Goal: Information Seeking & Learning: Learn about a topic

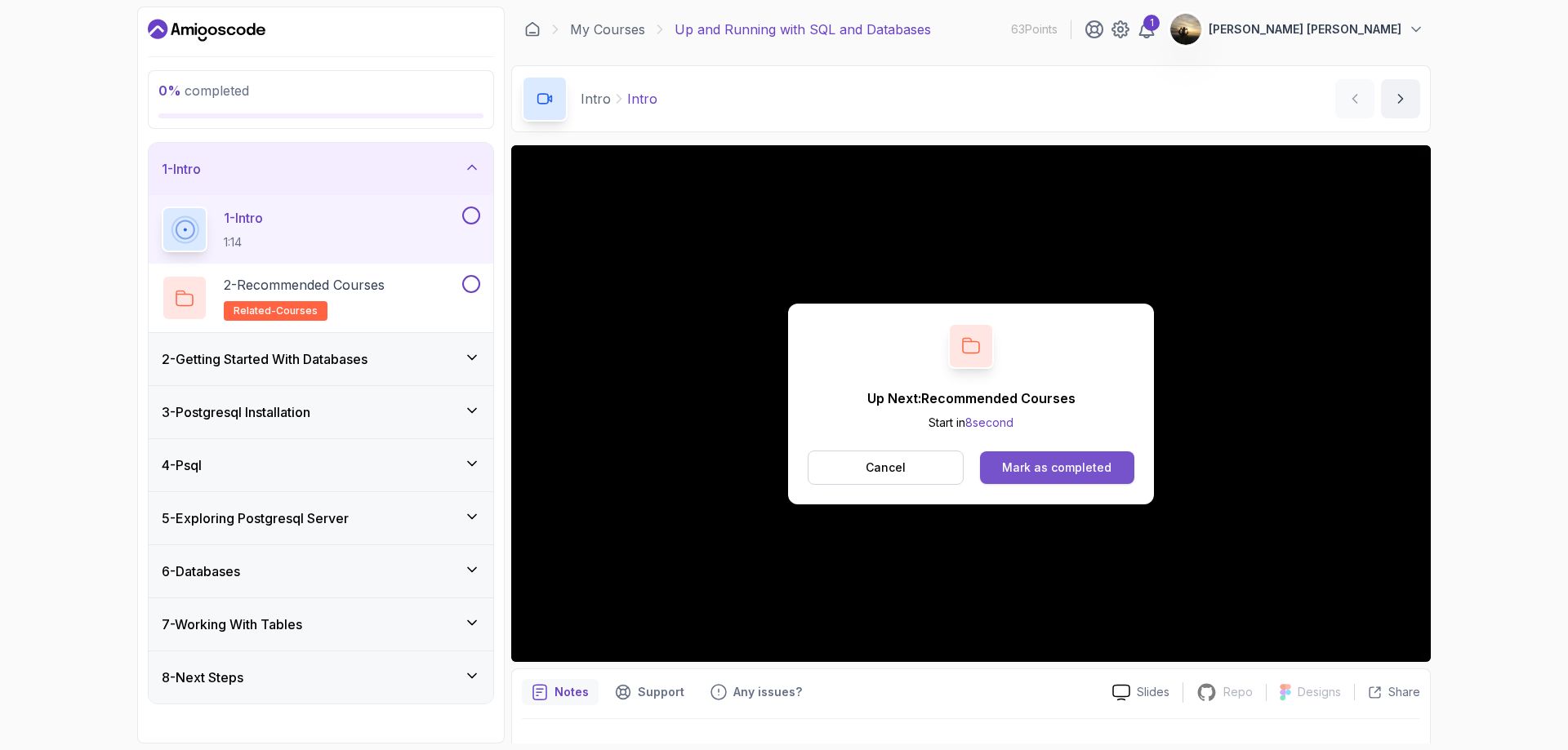
click at [1020, 467] on div "Mark as completed" at bounding box center [1056, 467] width 110 height 16
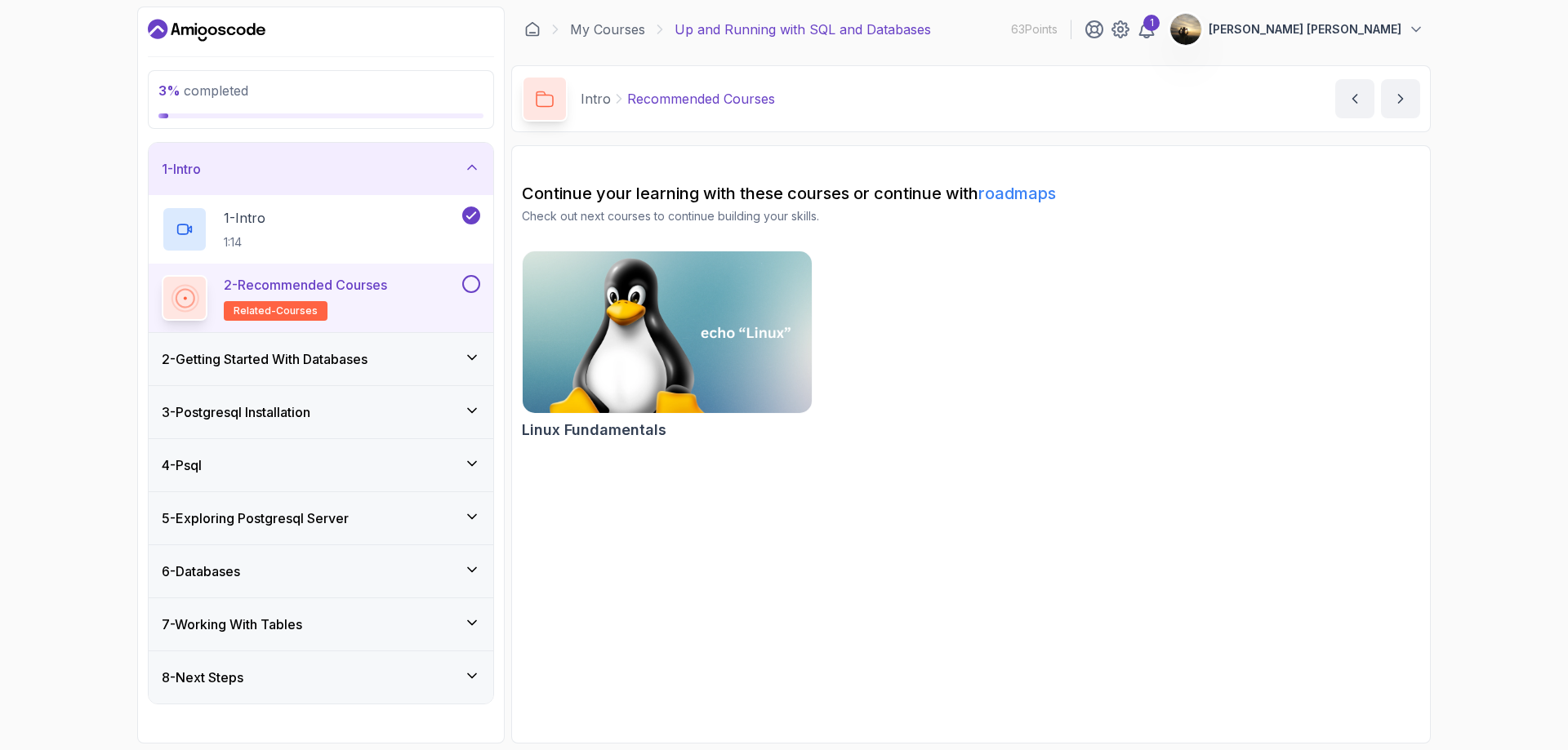
click at [470, 283] on button at bounding box center [471, 284] width 18 height 18
click at [431, 351] on div "2 - Getting Started With Databases" at bounding box center [321, 359] width 318 height 20
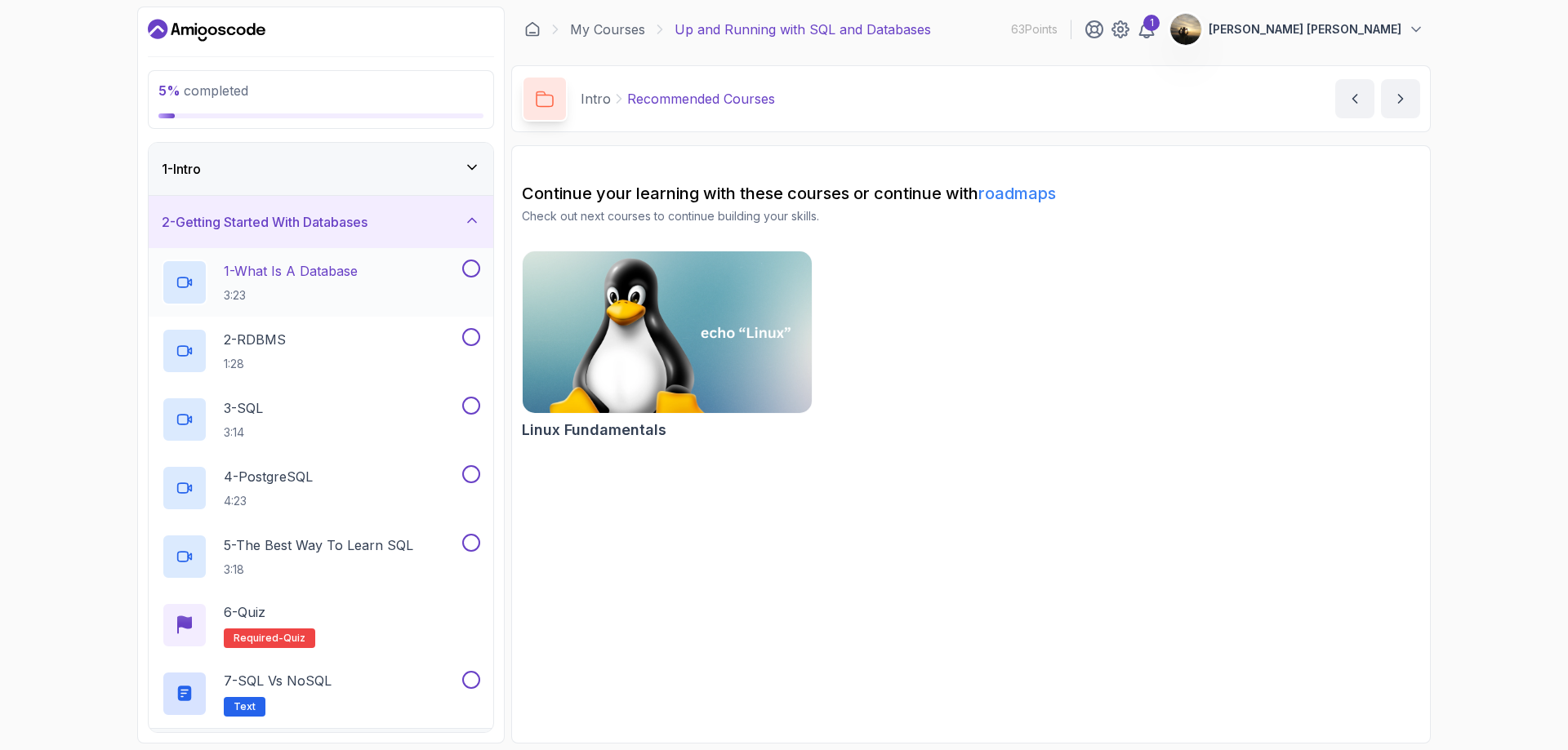
click at [389, 301] on div "1 - What Is A Database 3:23" at bounding box center [311, 282] width 297 height 46
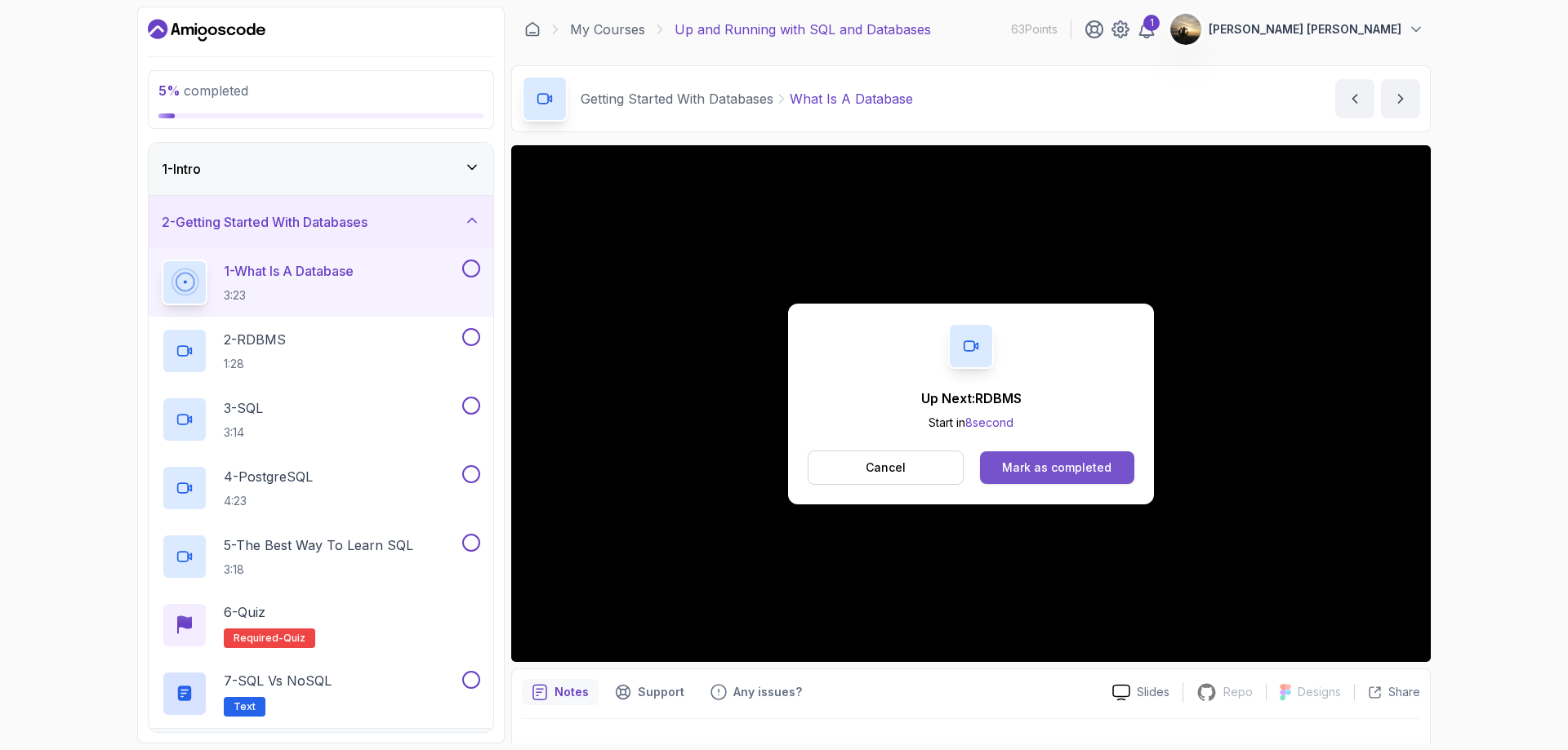
click at [1022, 473] on div "Mark as completed" at bounding box center [1056, 467] width 110 height 16
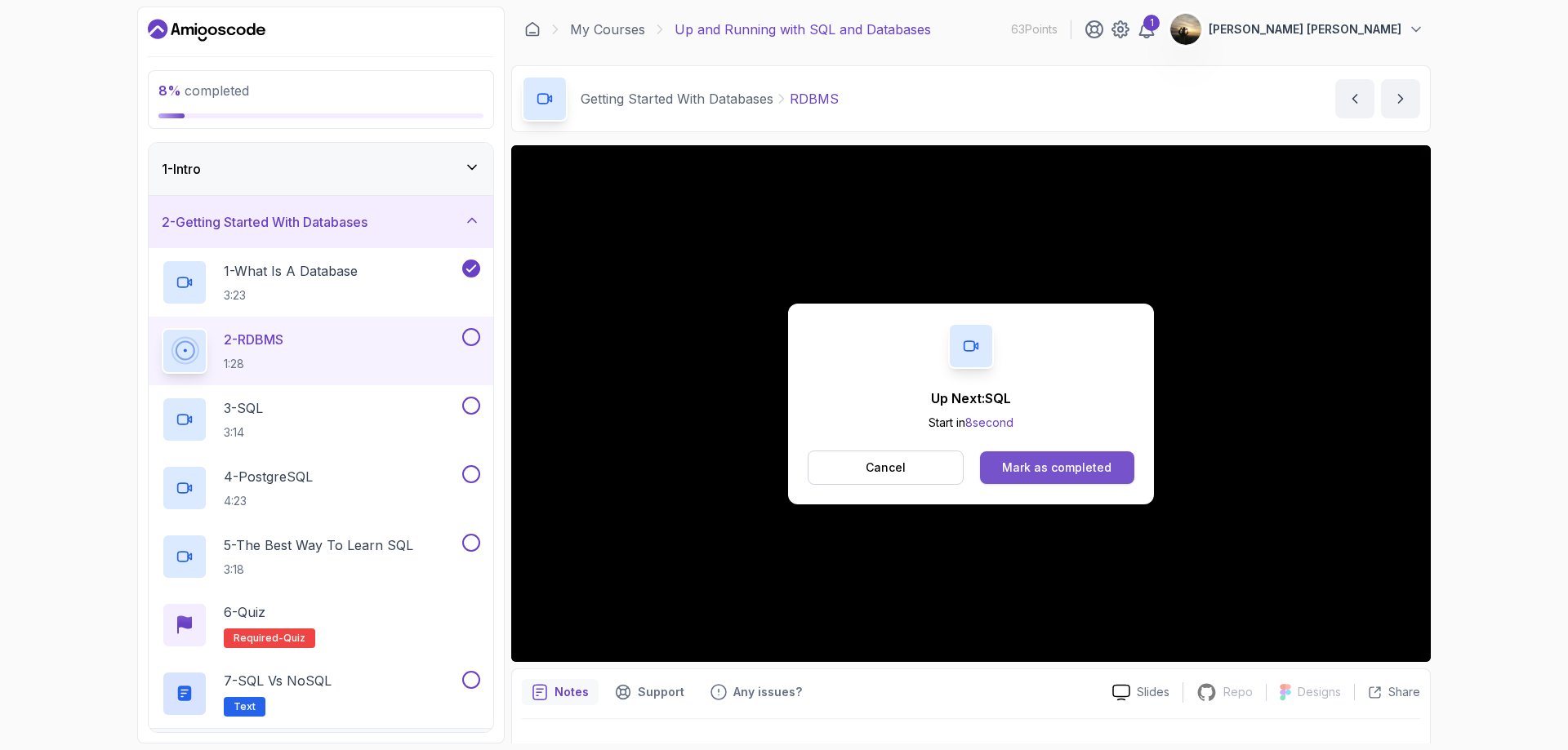
click at [1066, 476] on div "Mark as completed" at bounding box center [1056, 467] width 110 height 16
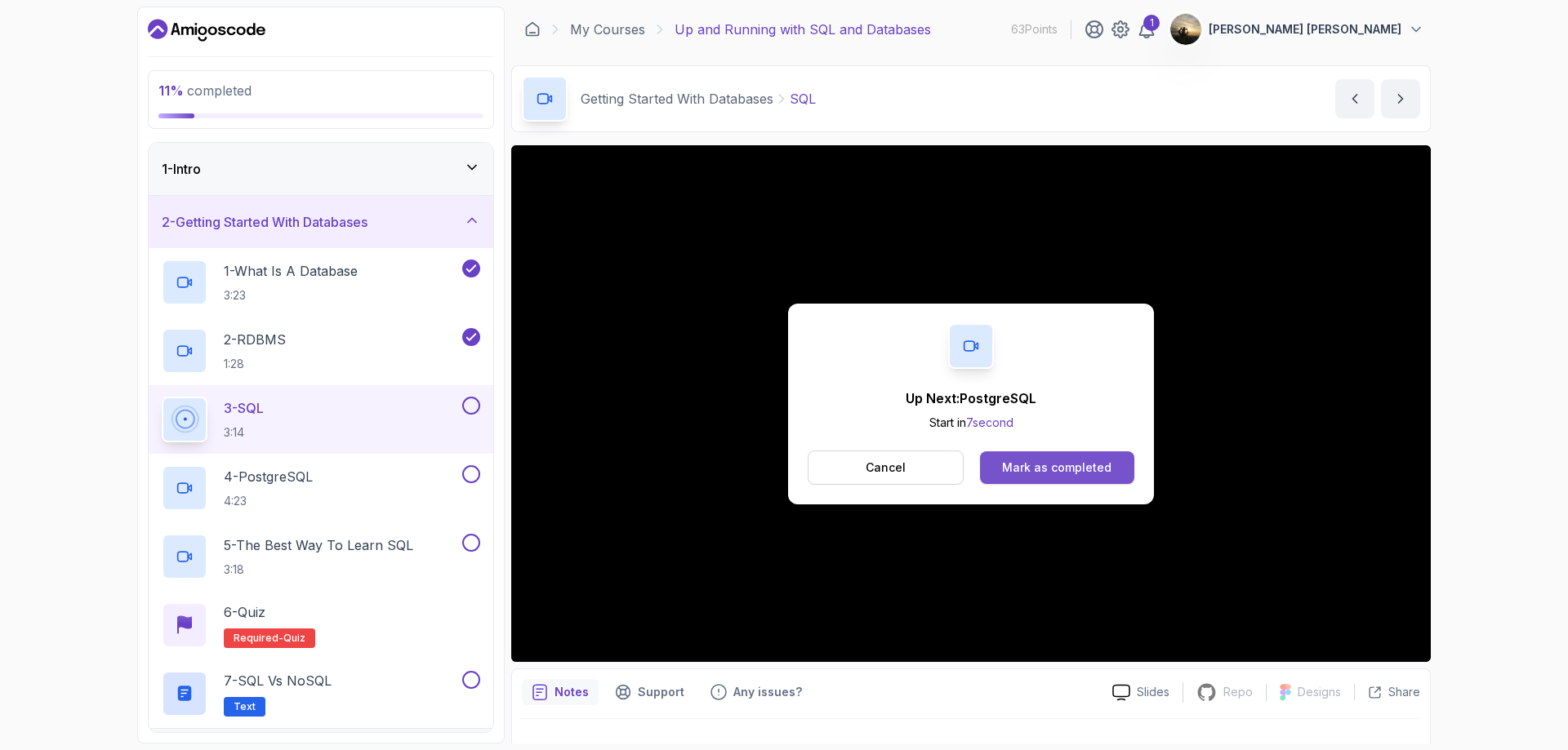
click at [1086, 457] on button "Mark as completed" at bounding box center [1057, 468] width 154 height 32
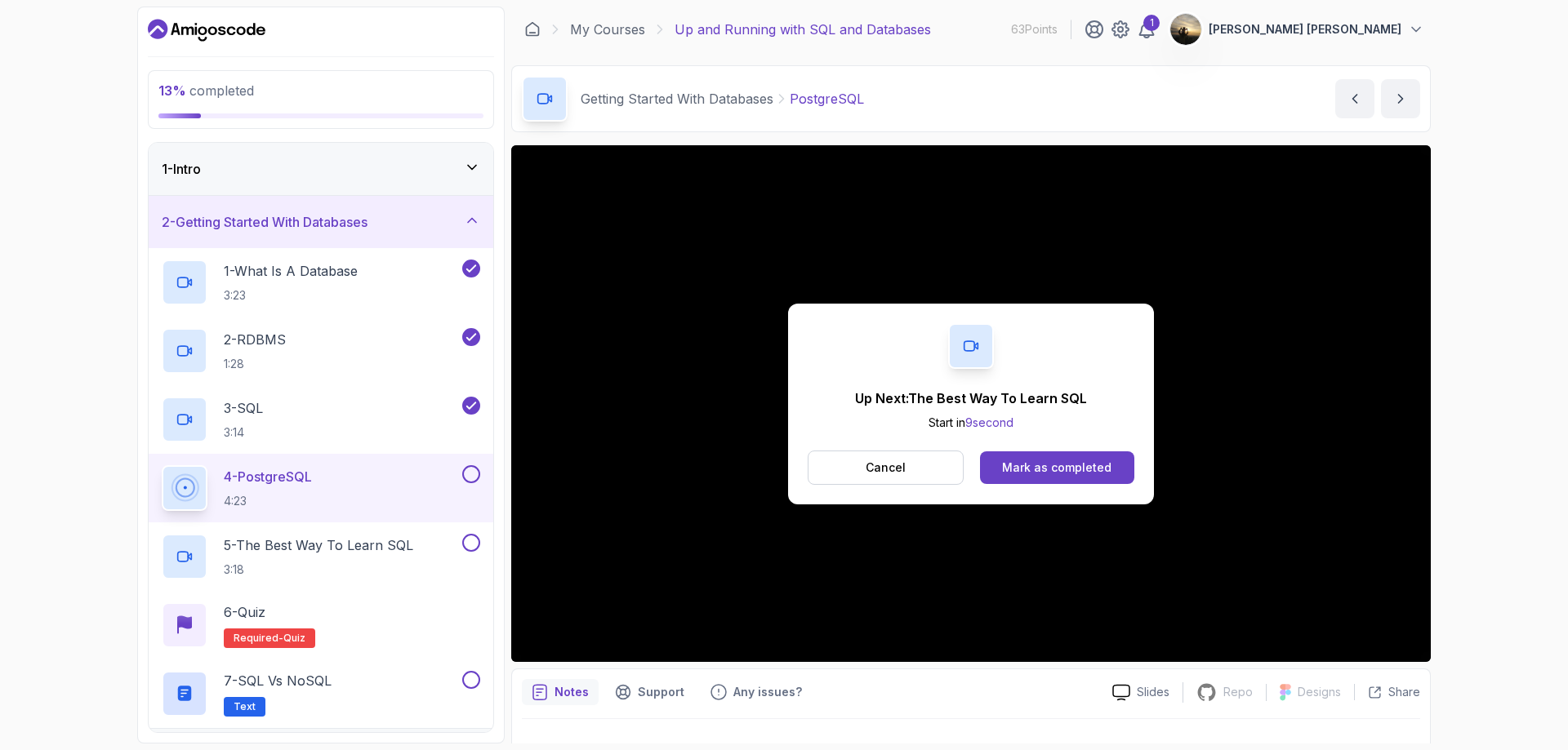
click at [1082, 449] on div "Up Next: The Best Way To Learn SQL Start in 9 second Cancel Mark as completed" at bounding box center [971, 404] width 366 height 201
click at [1071, 470] on div "Mark as completed" at bounding box center [1056, 467] width 110 height 16
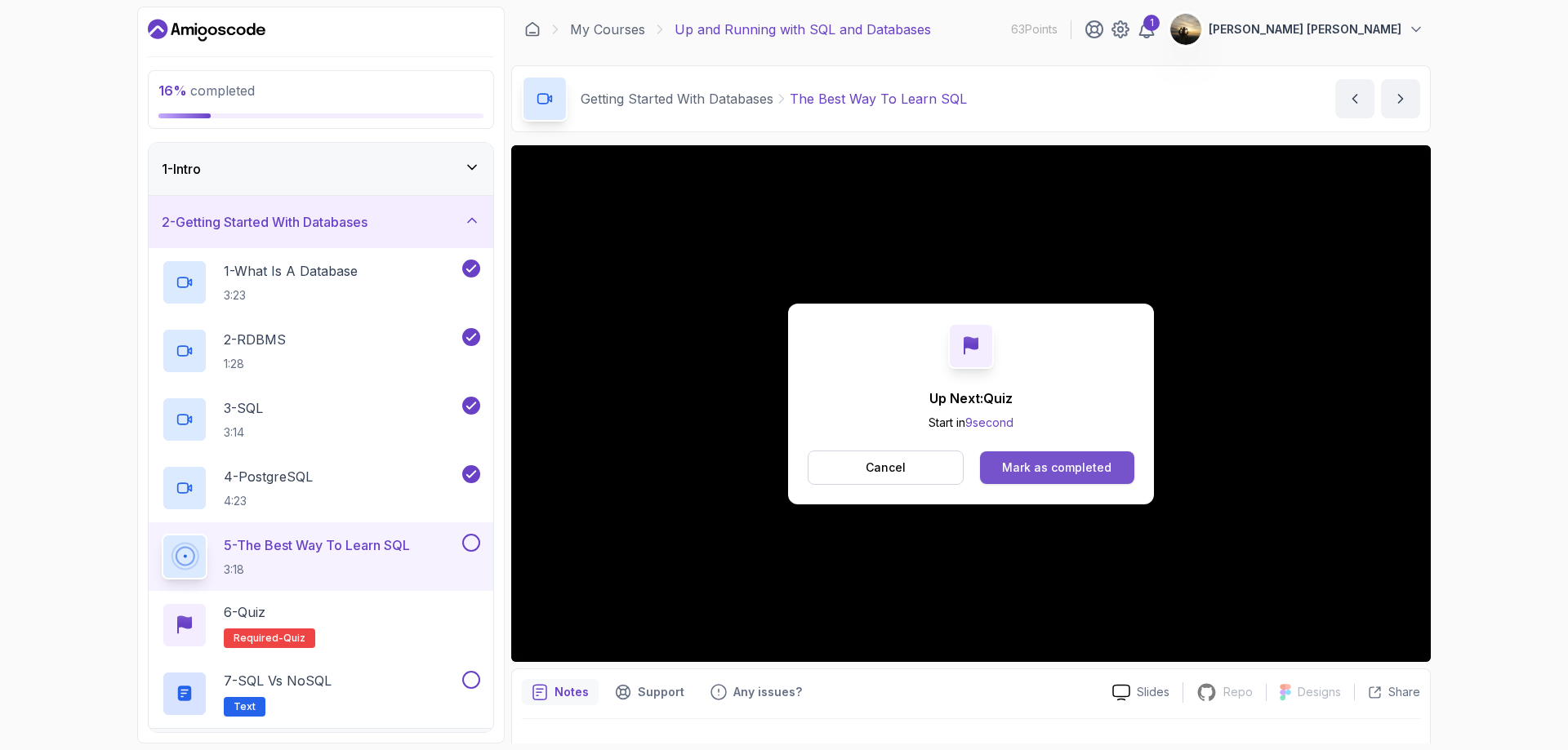
click at [1111, 465] on button "Mark as completed" at bounding box center [1057, 468] width 154 height 32
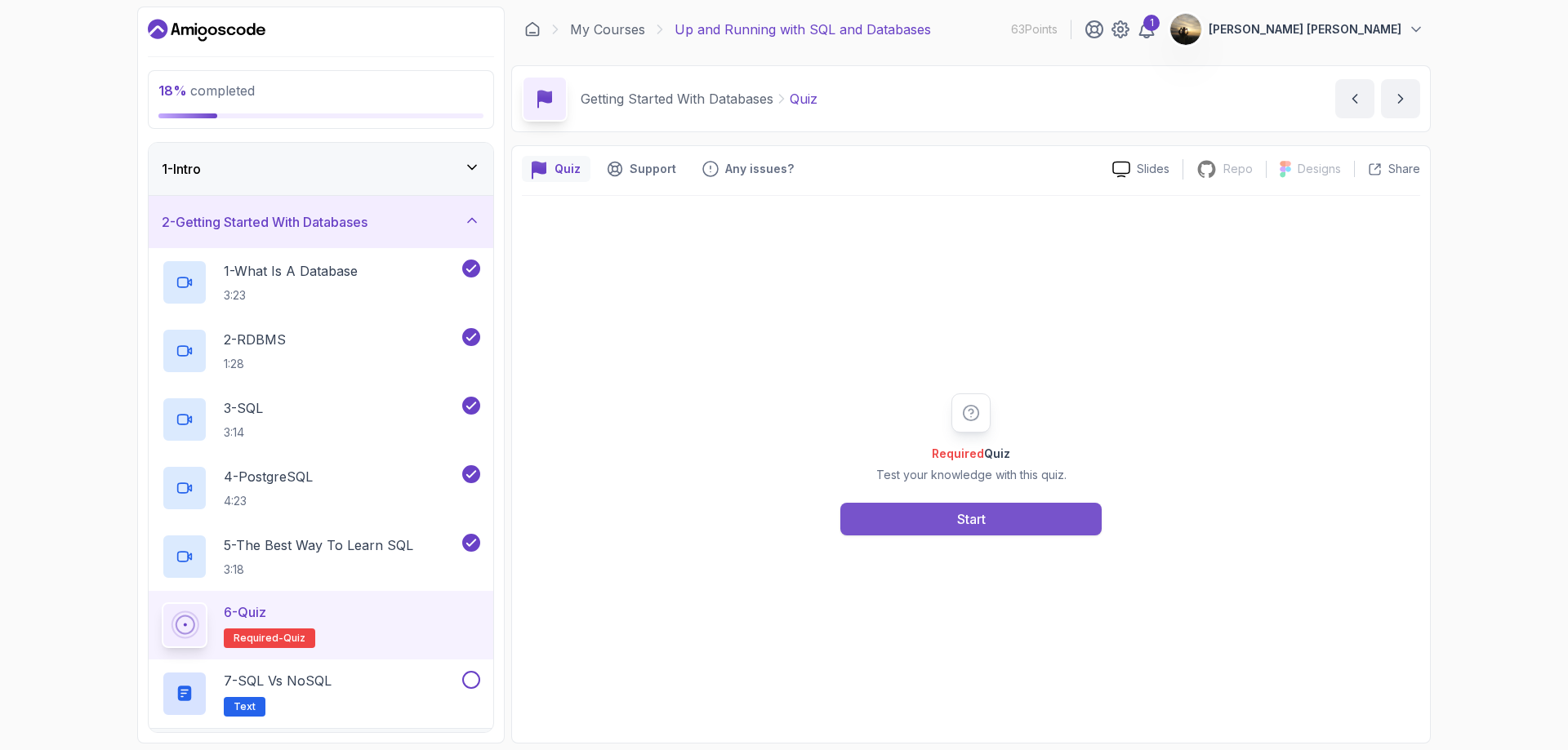
click at [916, 516] on button "Start" at bounding box center [971, 519] width 261 height 32
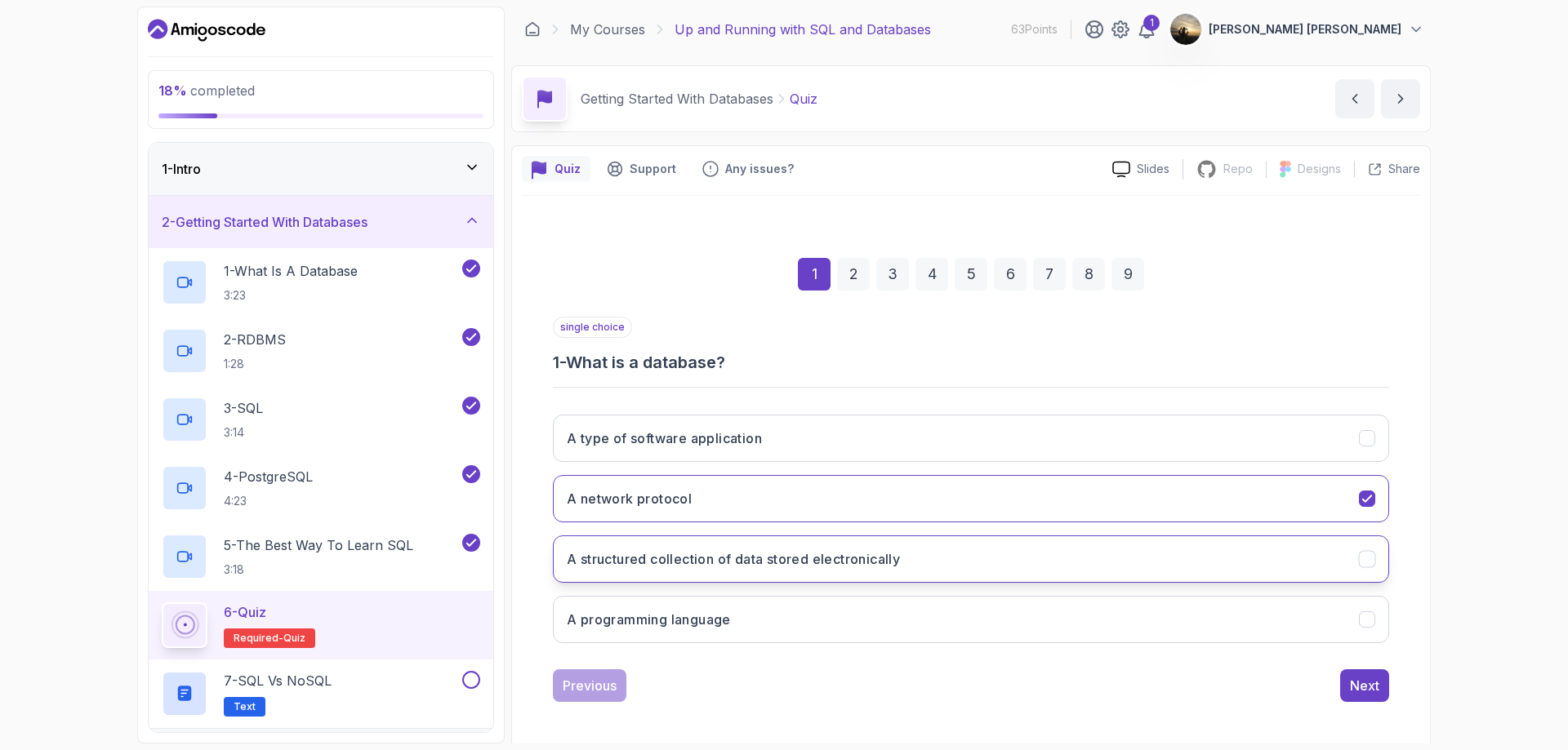
click at [680, 561] on h3 "A structured collection of data stored electronically" at bounding box center [734, 559] width 334 height 20
click at [1354, 695] on div "Next" at bounding box center [1364, 685] width 30 height 20
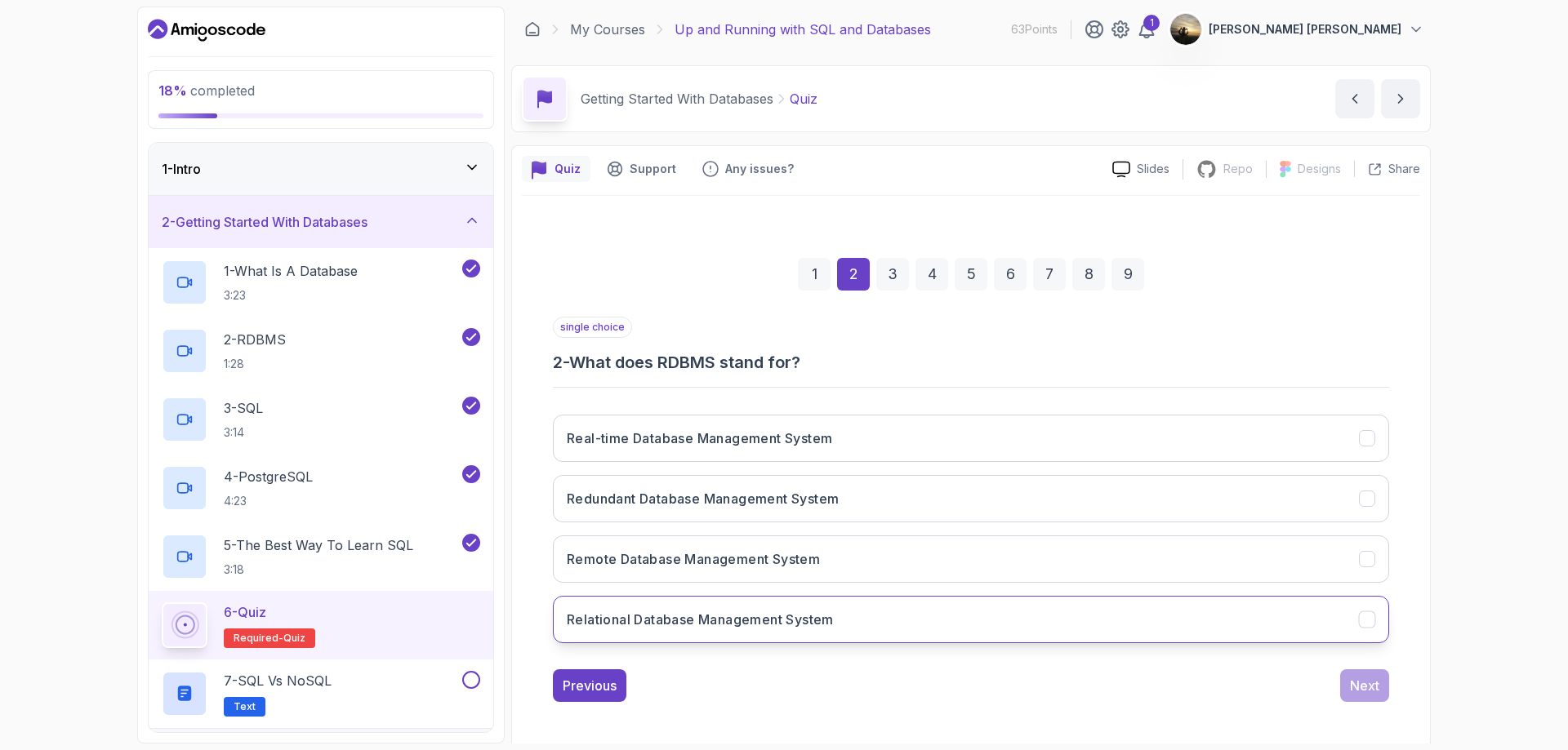
click at [825, 614] on h3 "Relational Database Management System" at bounding box center [701, 619] width 267 height 20
click at [1360, 685] on div "Next" at bounding box center [1364, 685] width 30 height 20
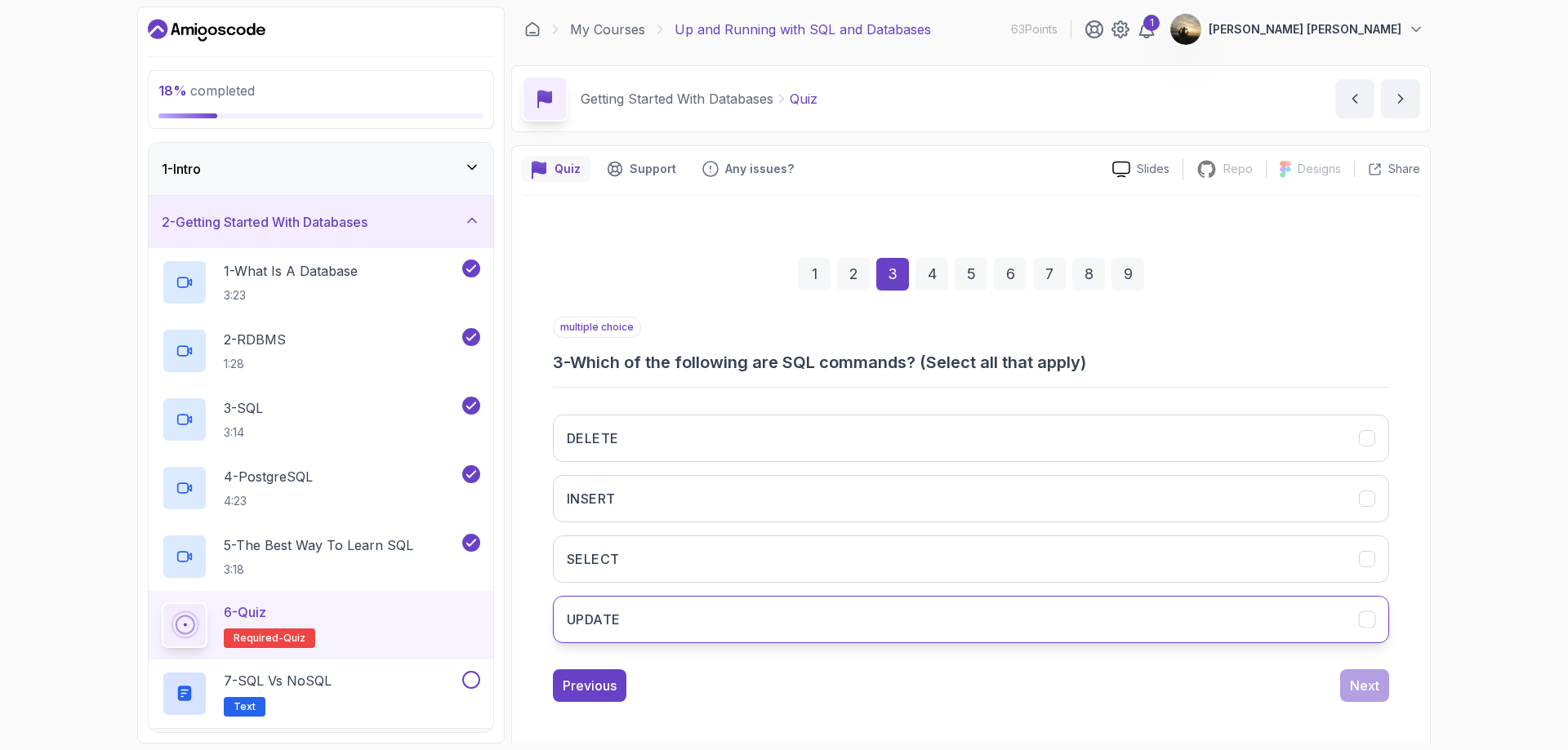
click at [750, 616] on button "UPDATE" at bounding box center [970, 619] width 836 height 48
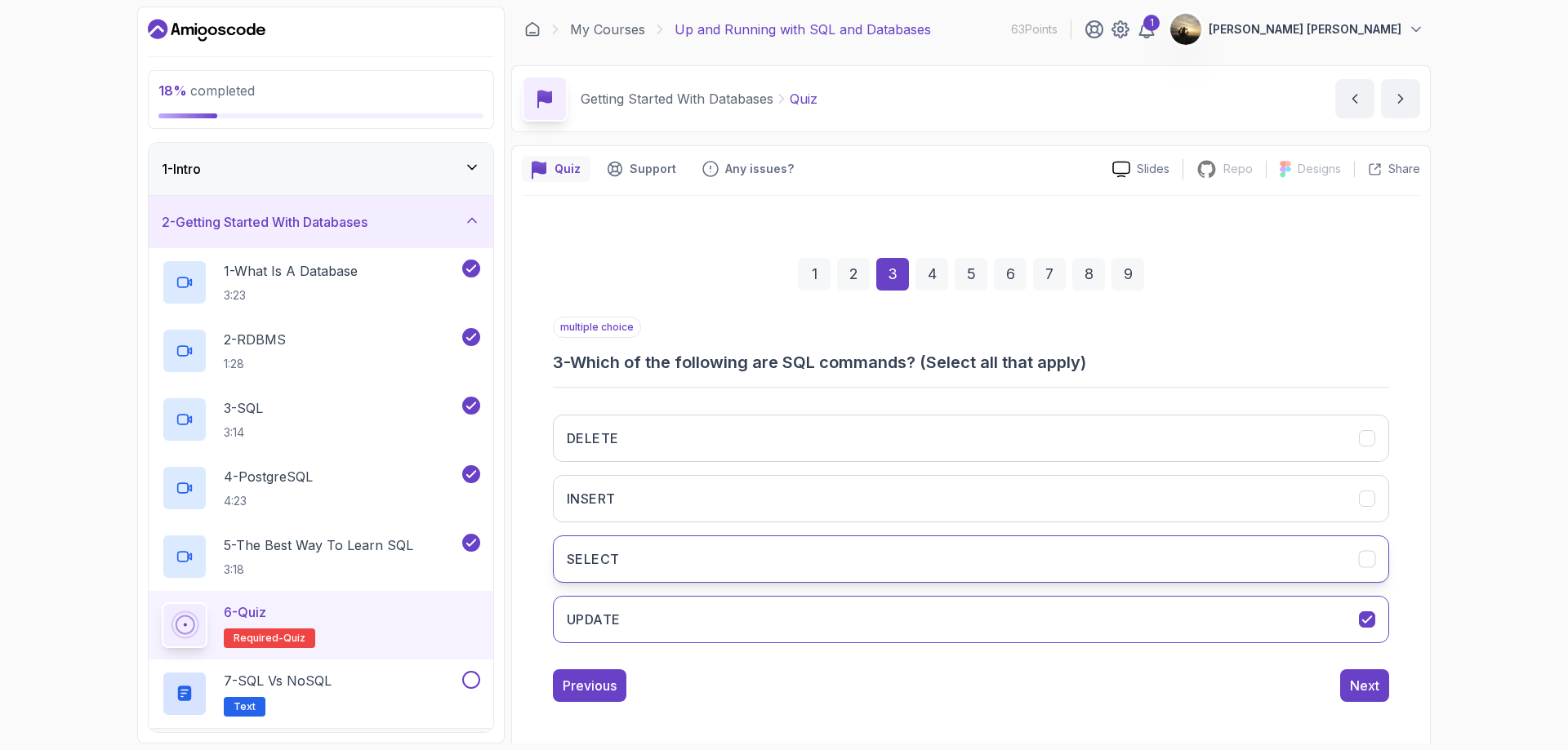
click at [734, 560] on button "SELECT" at bounding box center [970, 559] width 836 height 48
click at [719, 500] on button "INSERT" at bounding box center [970, 499] width 836 height 48
click at [716, 432] on button "DELETE" at bounding box center [970, 438] width 836 height 48
click at [1377, 695] on div "Next" at bounding box center [1364, 685] width 30 height 20
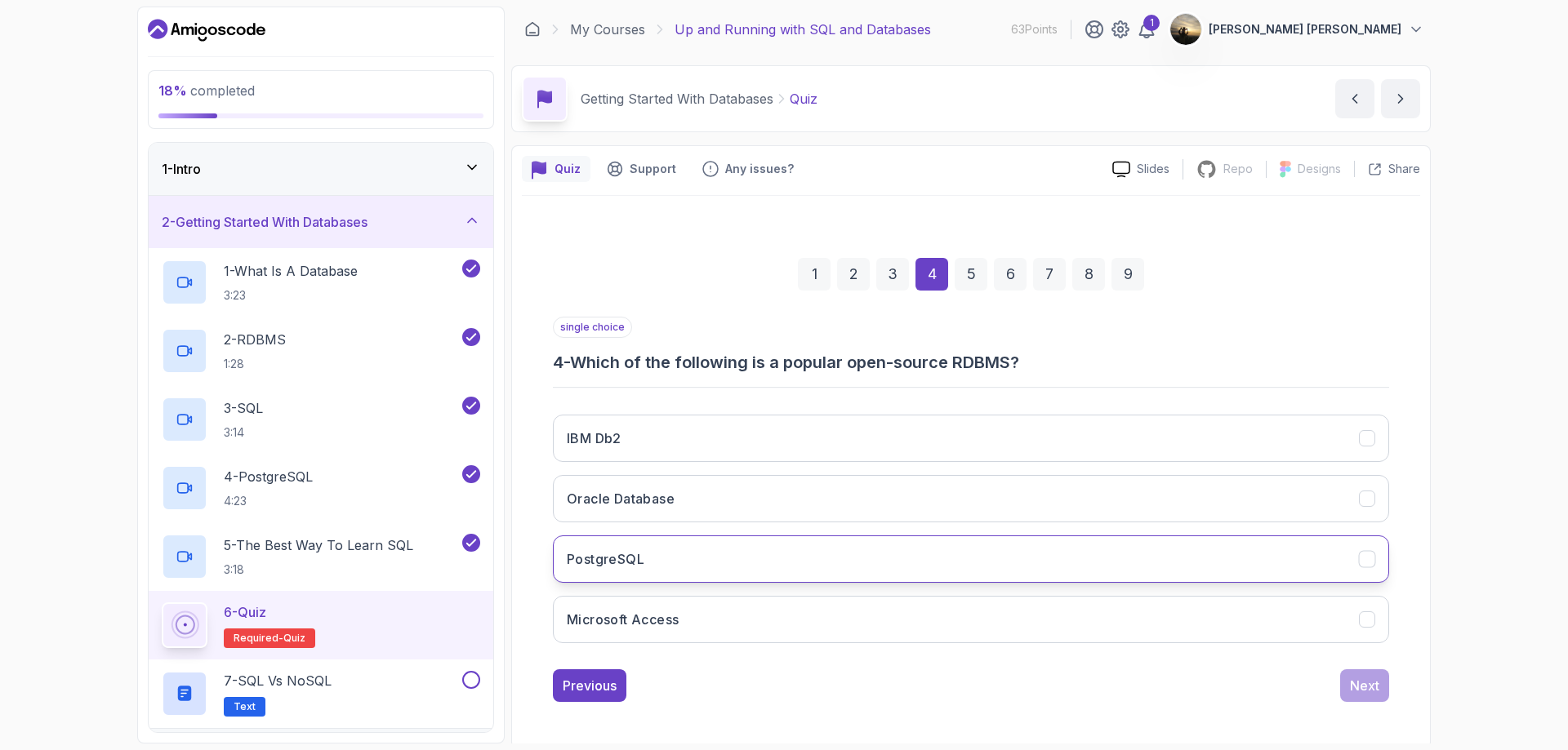
click at [867, 561] on button "PostgreSQL" at bounding box center [970, 559] width 836 height 48
click at [1356, 681] on div "Next" at bounding box center [1364, 685] width 30 height 20
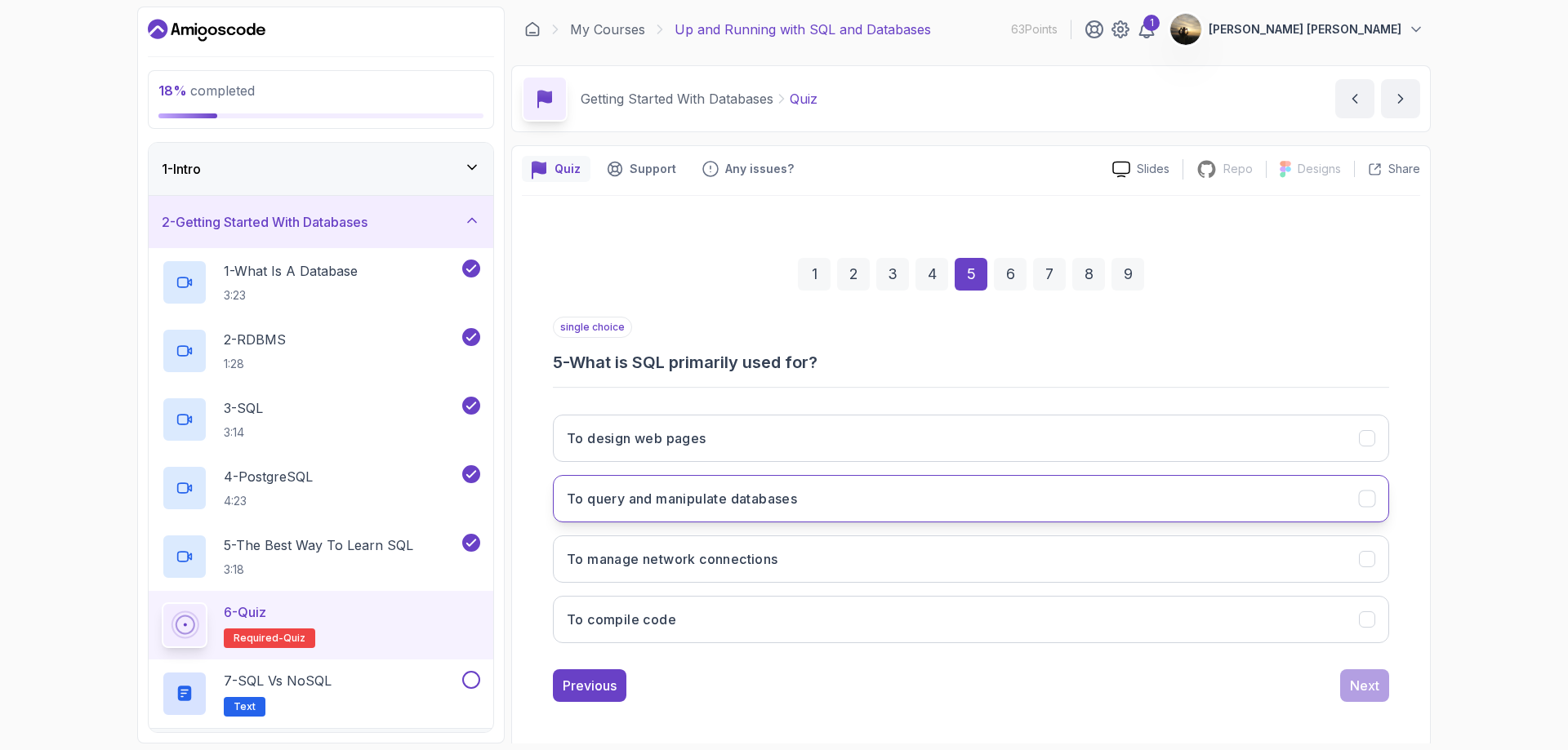
click at [803, 502] on button "To query and manipulate databases" at bounding box center [970, 499] width 836 height 48
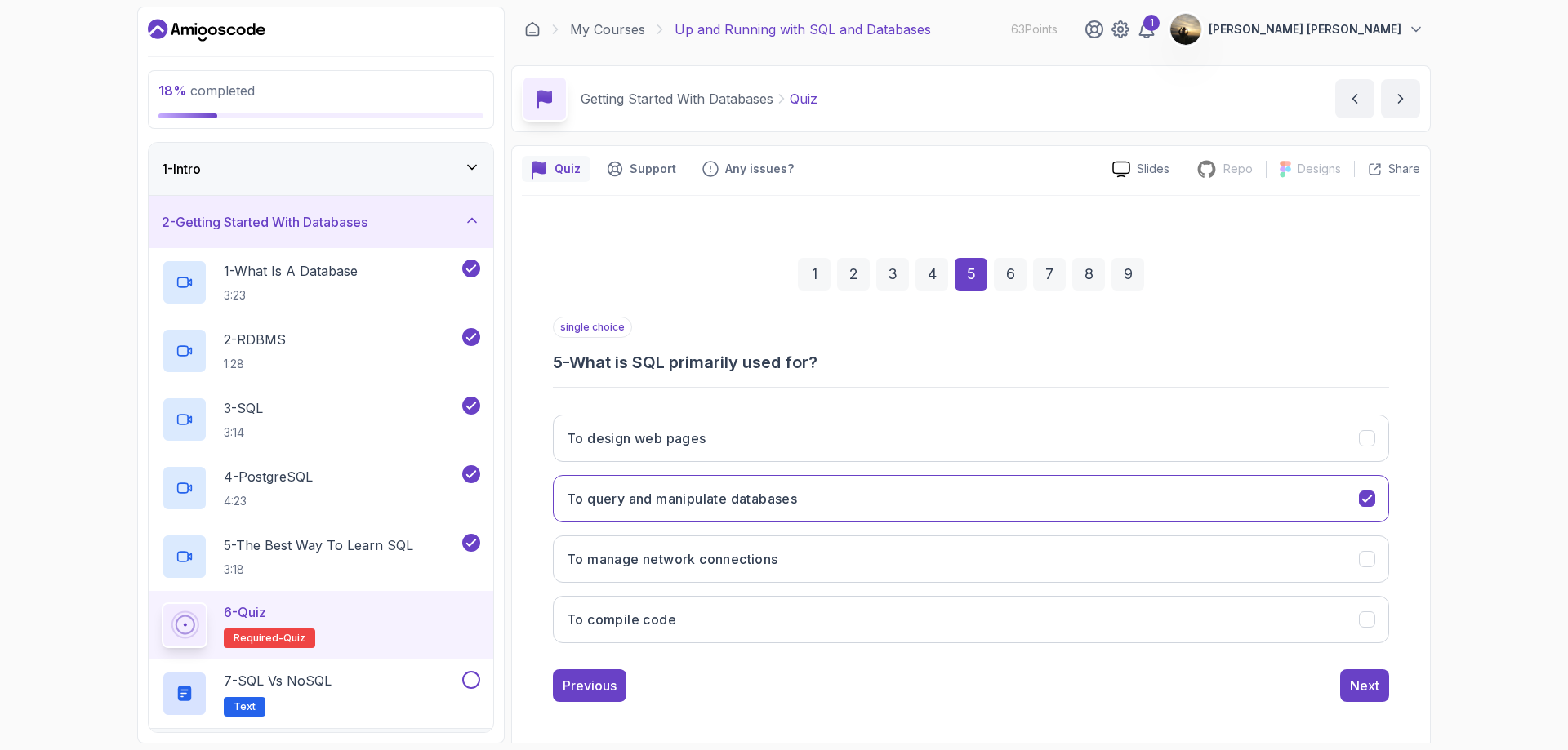
click at [898, 688] on div "Previous Next" at bounding box center [970, 686] width 836 height 32
click at [1371, 687] on div "Next" at bounding box center [1364, 685] width 30 height 20
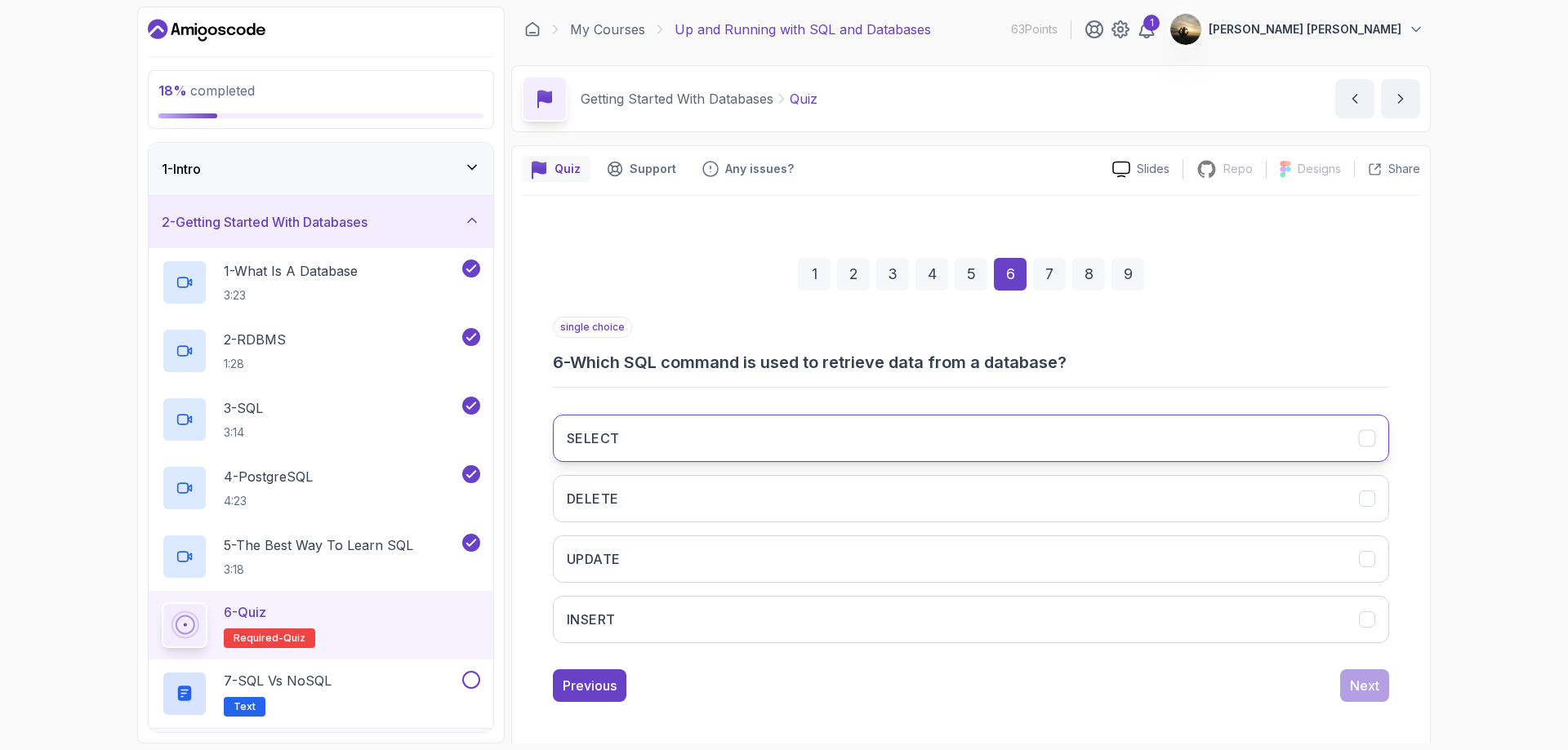
click at [706, 433] on button "SELECT" at bounding box center [970, 438] width 836 height 48
click at [1354, 687] on div "Next" at bounding box center [1364, 685] width 30 height 20
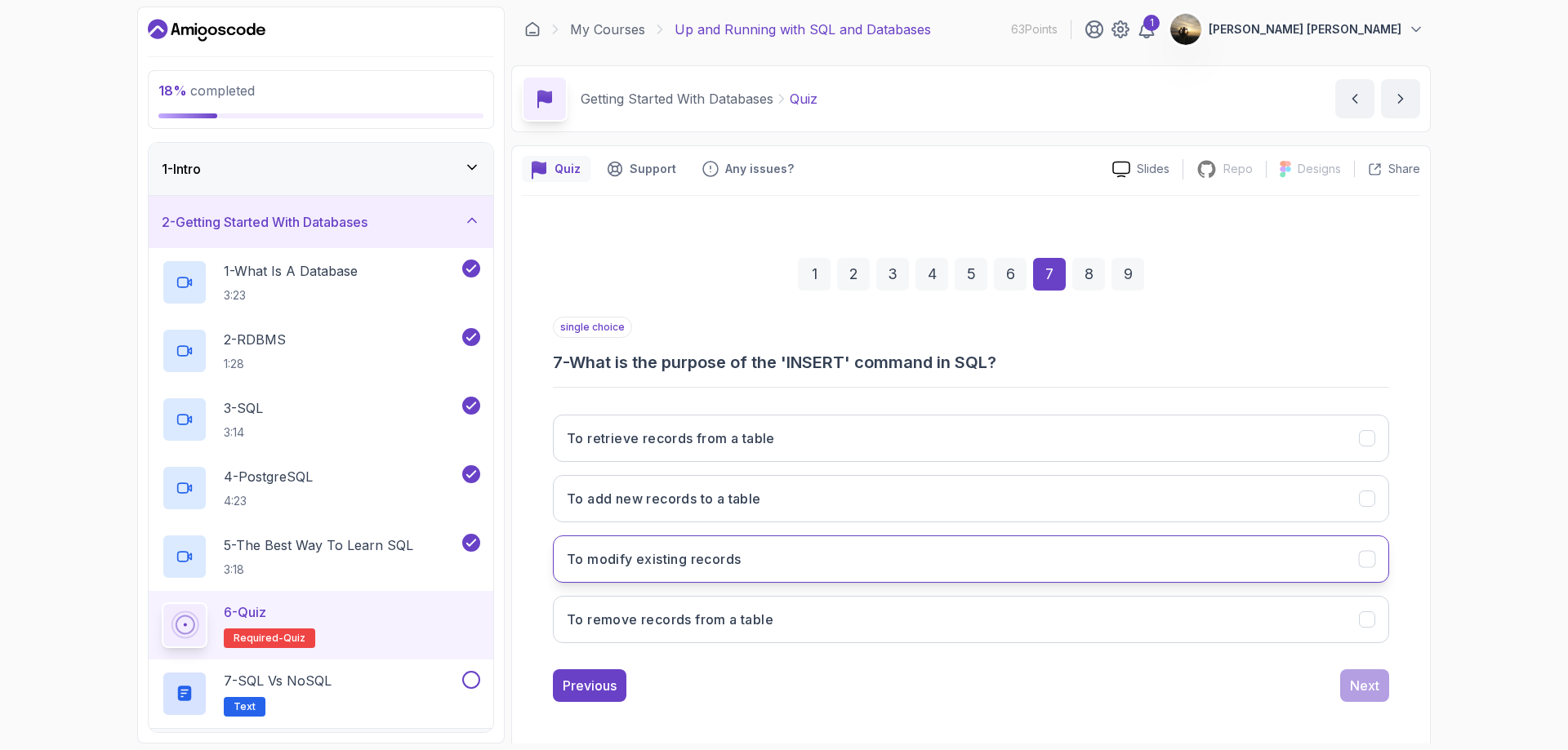
click at [837, 548] on button "To modify existing records" at bounding box center [970, 559] width 836 height 48
click at [939, 683] on div "Previous Next" at bounding box center [970, 686] width 836 height 32
click at [1359, 688] on div "Next" at bounding box center [1364, 685] width 30 height 20
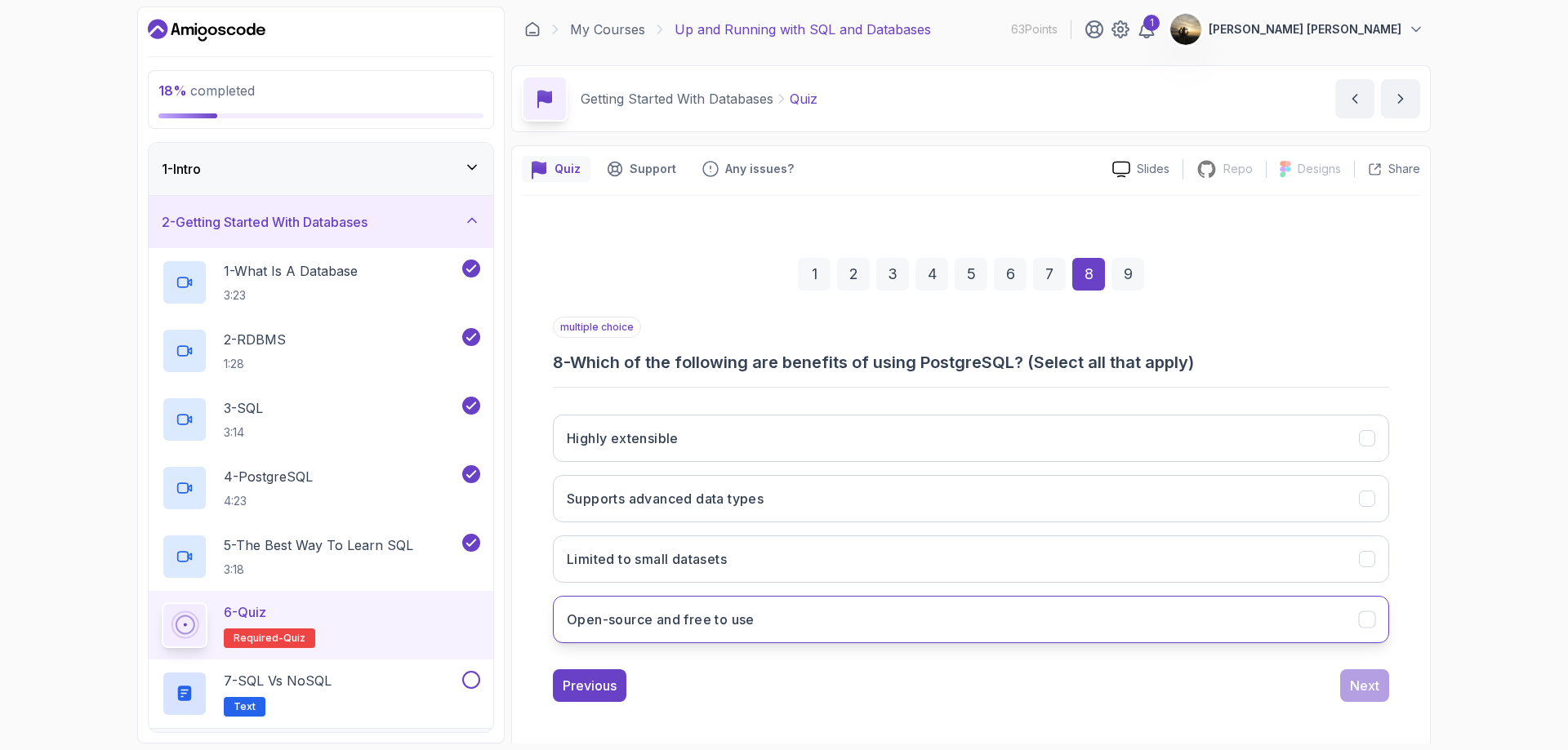
click at [864, 607] on button "Open-source and free to use" at bounding box center [970, 619] width 836 height 48
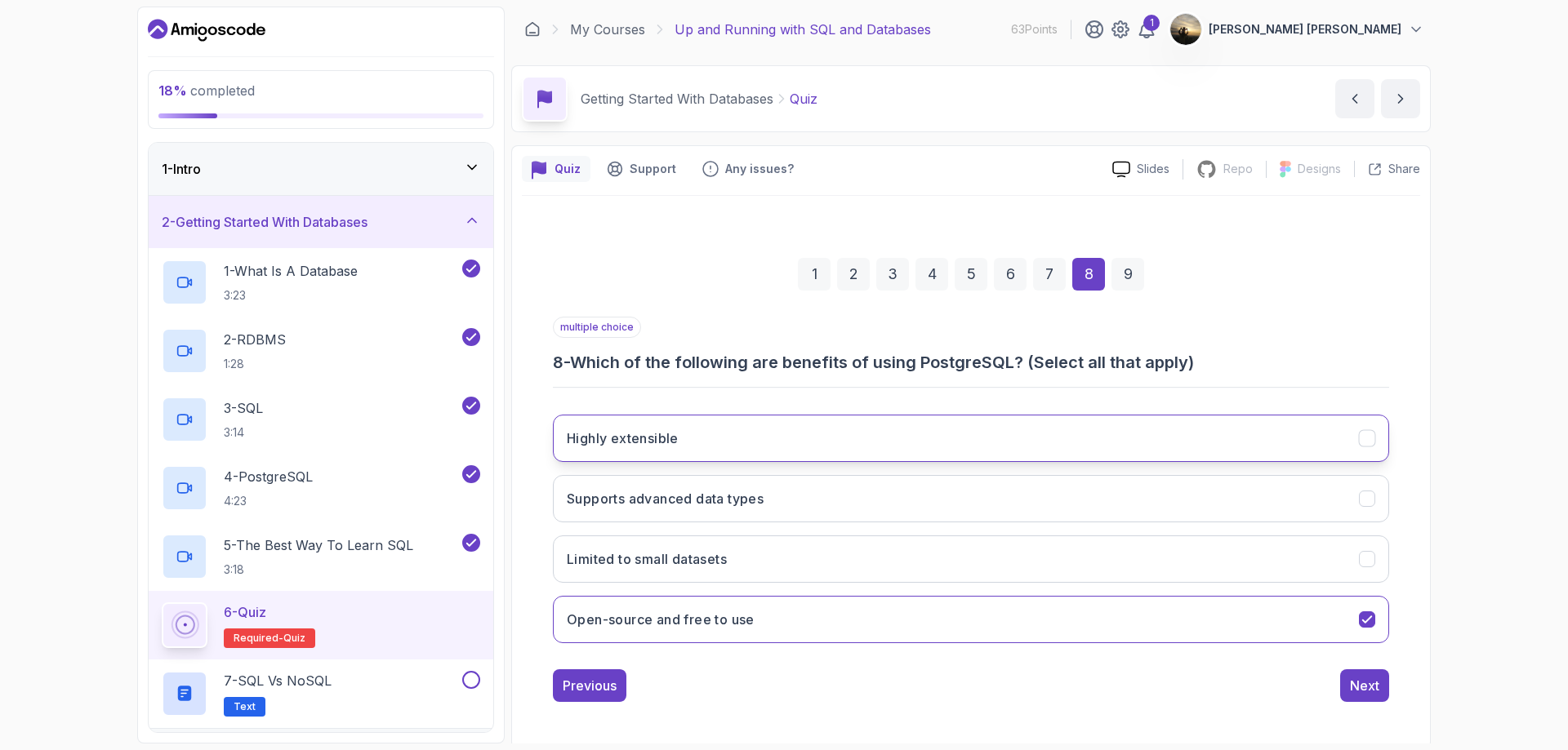
click at [1223, 428] on button "Highly extensible" at bounding box center [970, 438] width 836 height 48
click at [1184, 507] on button "Supports advanced data types" at bounding box center [970, 499] width 836 height 48
click at [1347, 690] on button "Next" at bounding box center [1364, 686] width 49 height 32
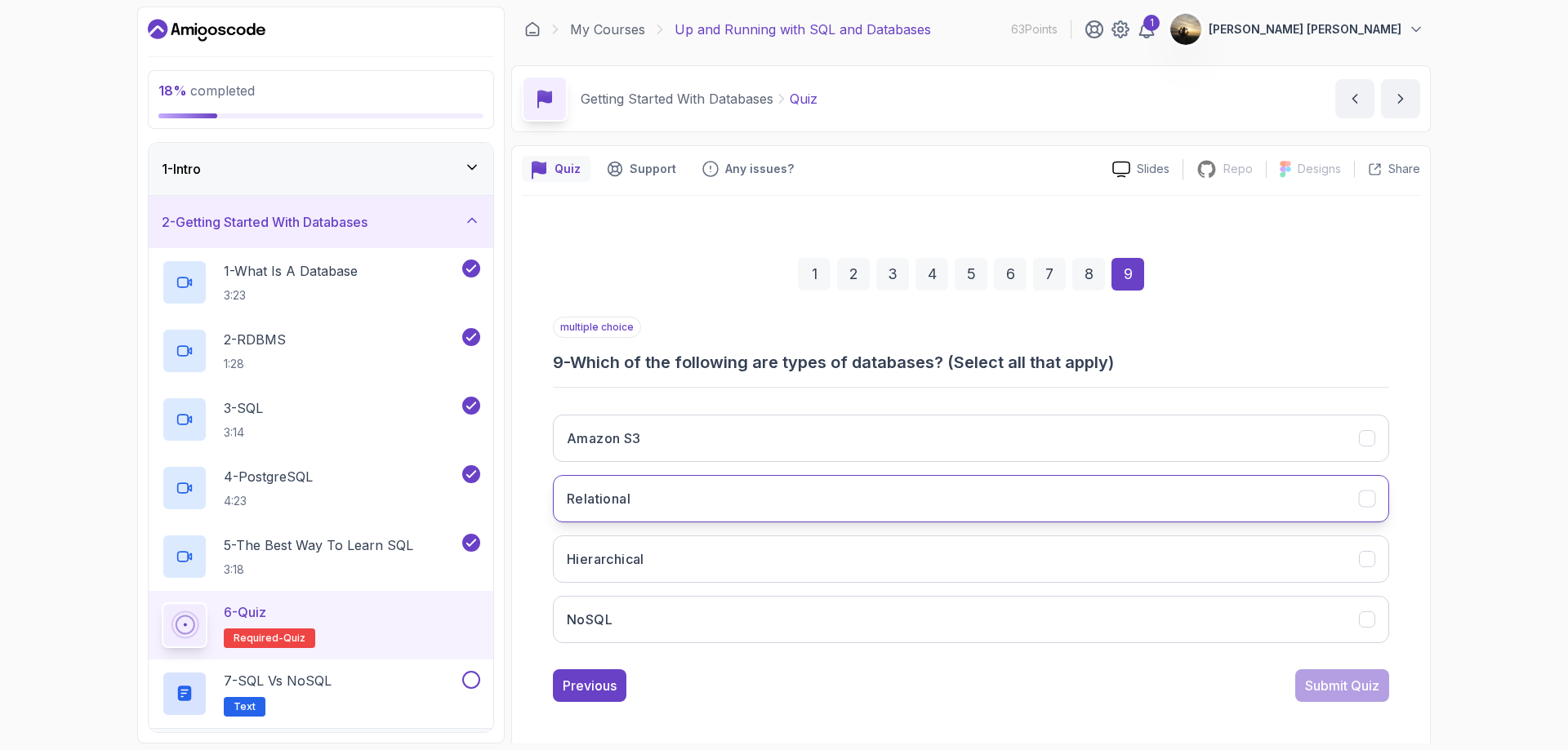
click at [845, 476] on button "Relational" at bounding box center [970, 499] width 836 height 48
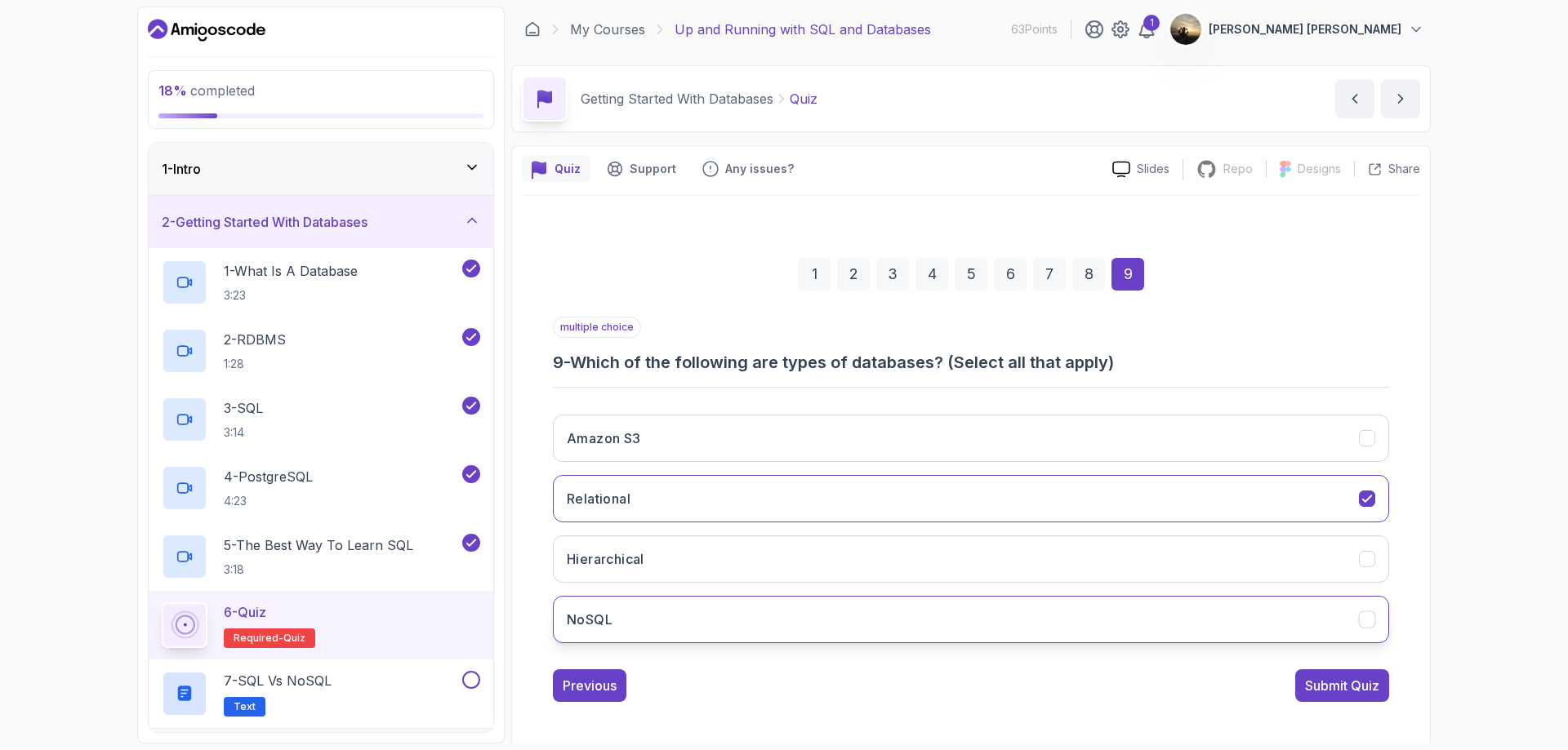
click at [776, 613] on button "NoSQL" at bounding box center [970, 619] width 836 height 48
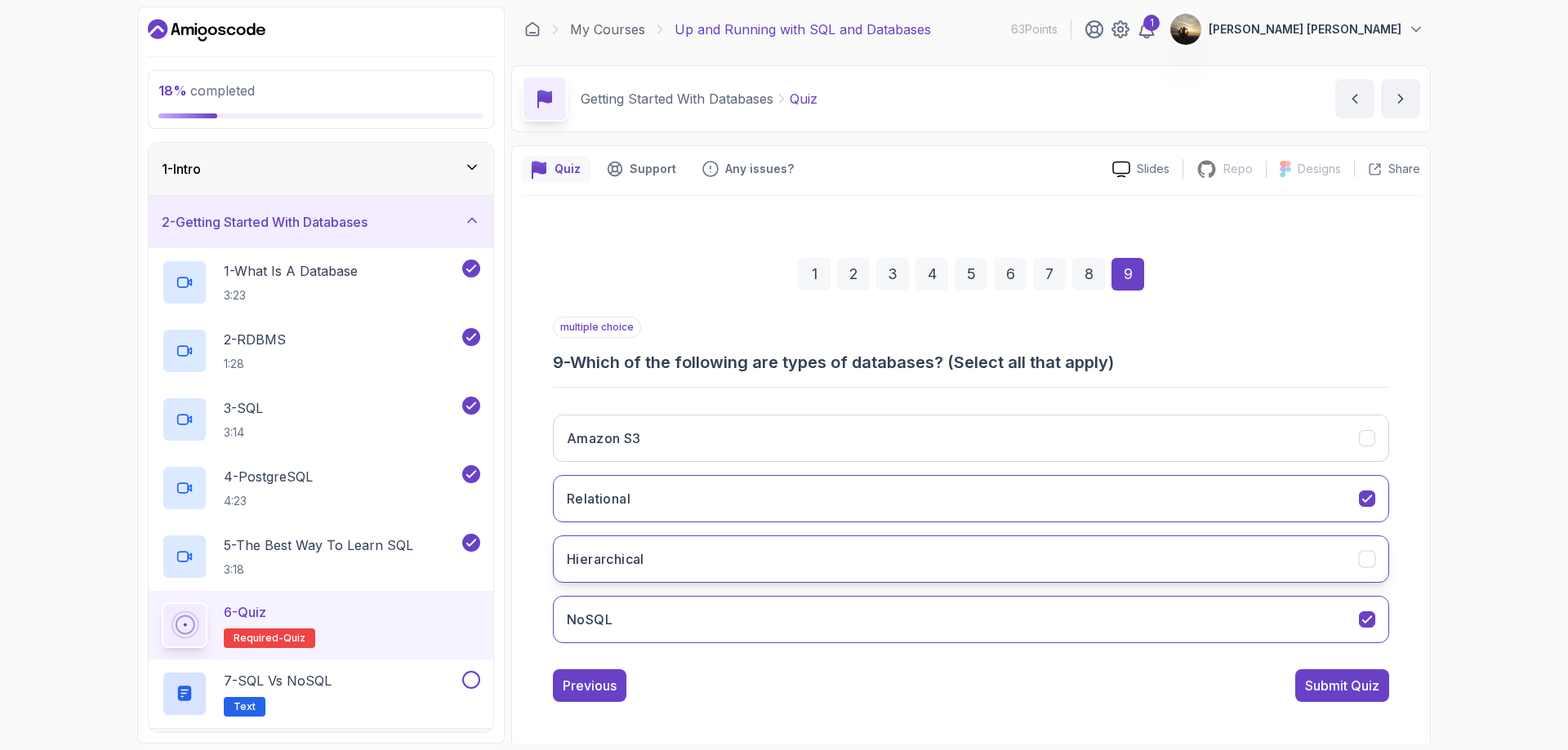
click at [769, 570] on button "Hierarchical" at bounding box center [970, 559] width 836 height 48
click at [1268, 322] on div "multiple choice 9 - Which of the following are types of databases? (Select all …" at bounding box center [970, 345] width 836 height 57
click at [1324, 692] on div "Submit Quiz" at bounding box center [1342, 685] width 74 height 20
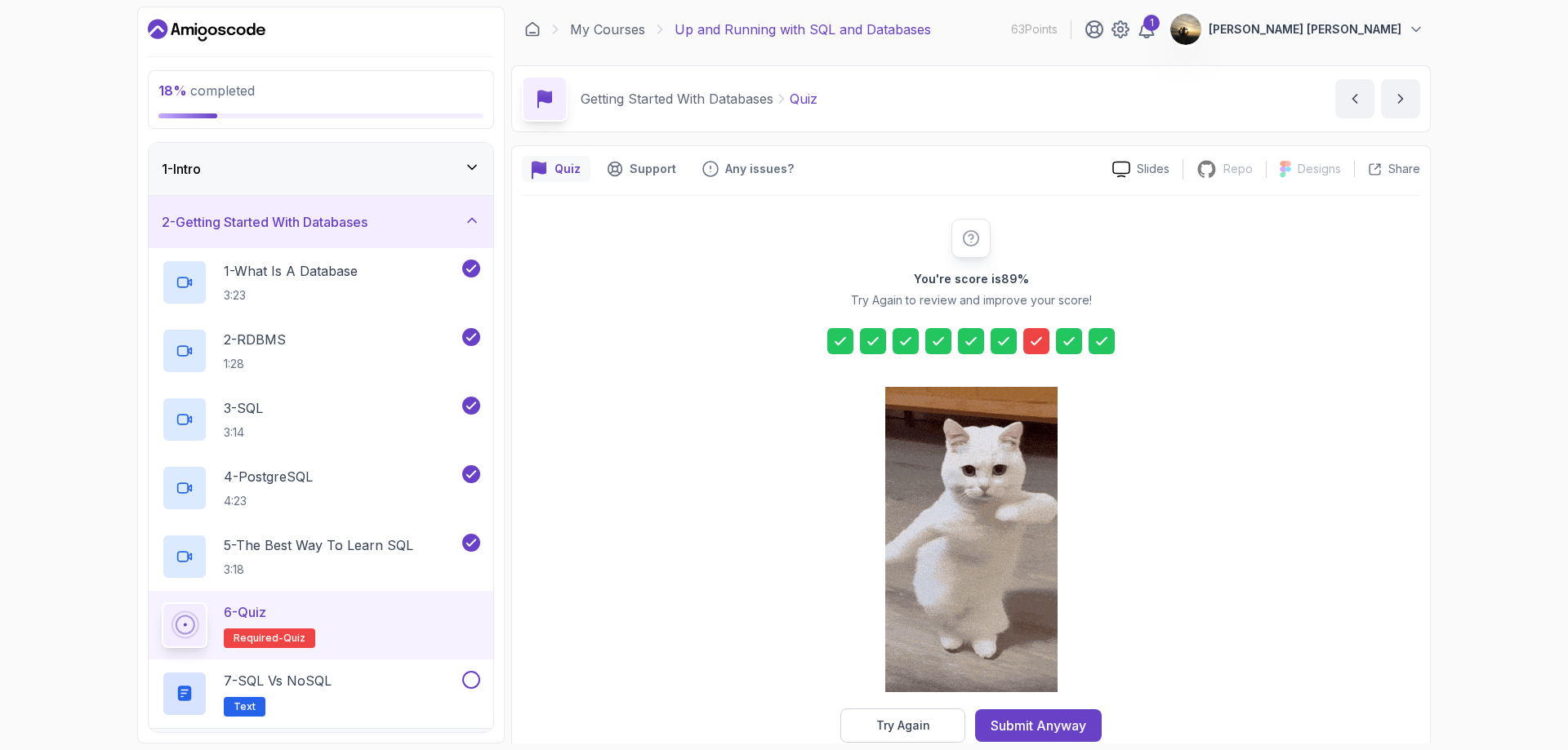
scroll to position [32, 0]
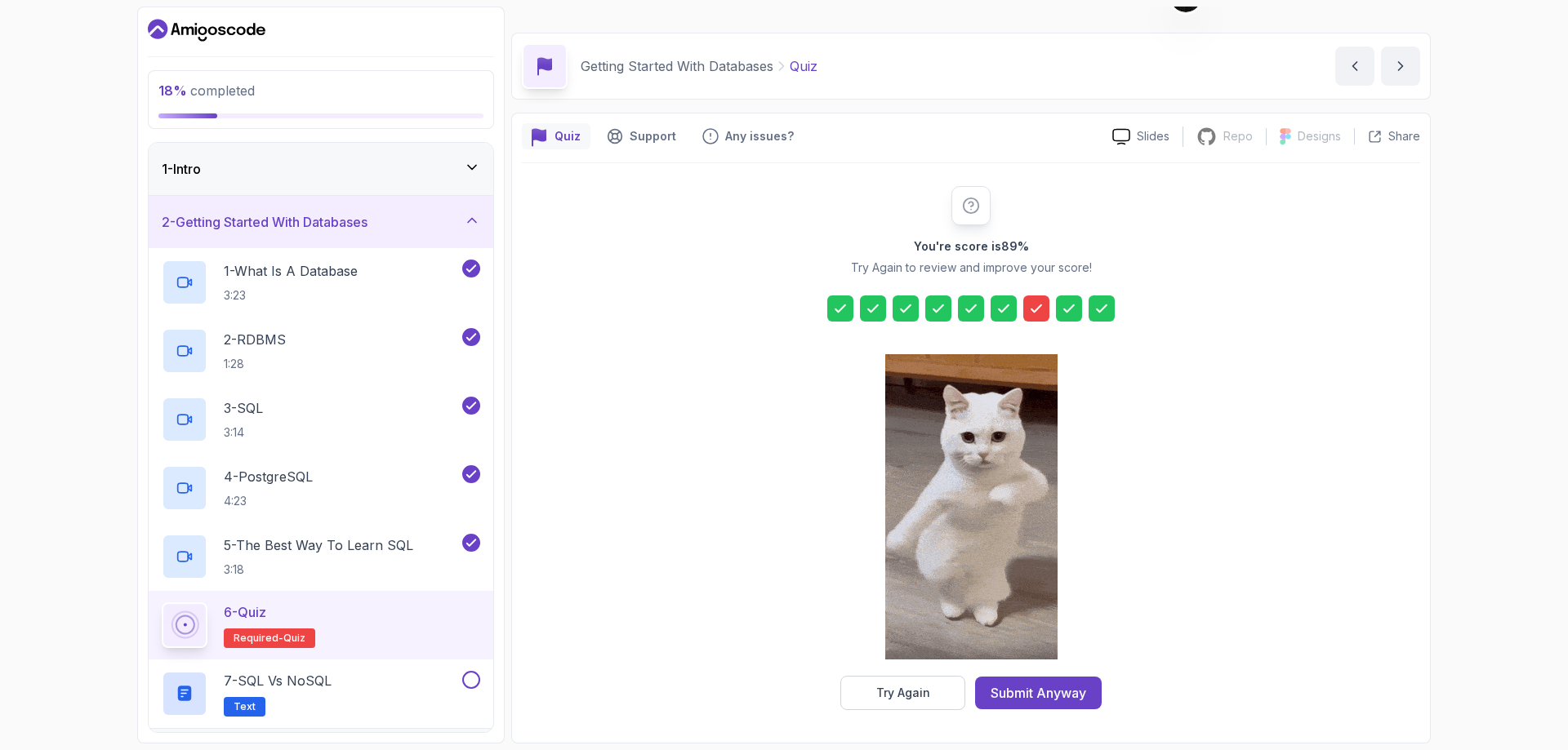
click at [1035, 314] on icon at bounding box center [1036, 308] width 16 height 16
click at [945, 692] on button "Try Again" at bounding box center [903, 693] width 125 height 34
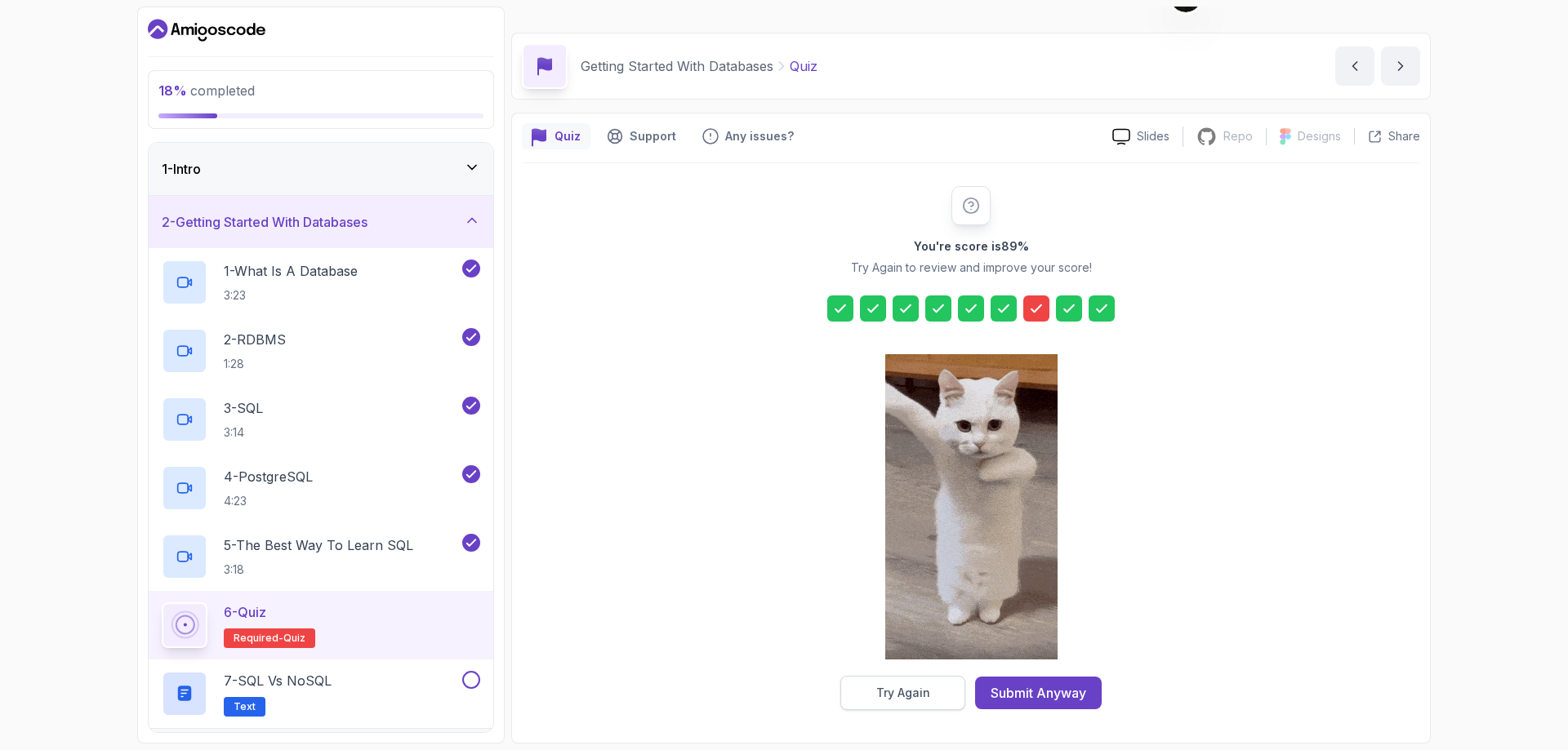
scroll to position [5, 0]
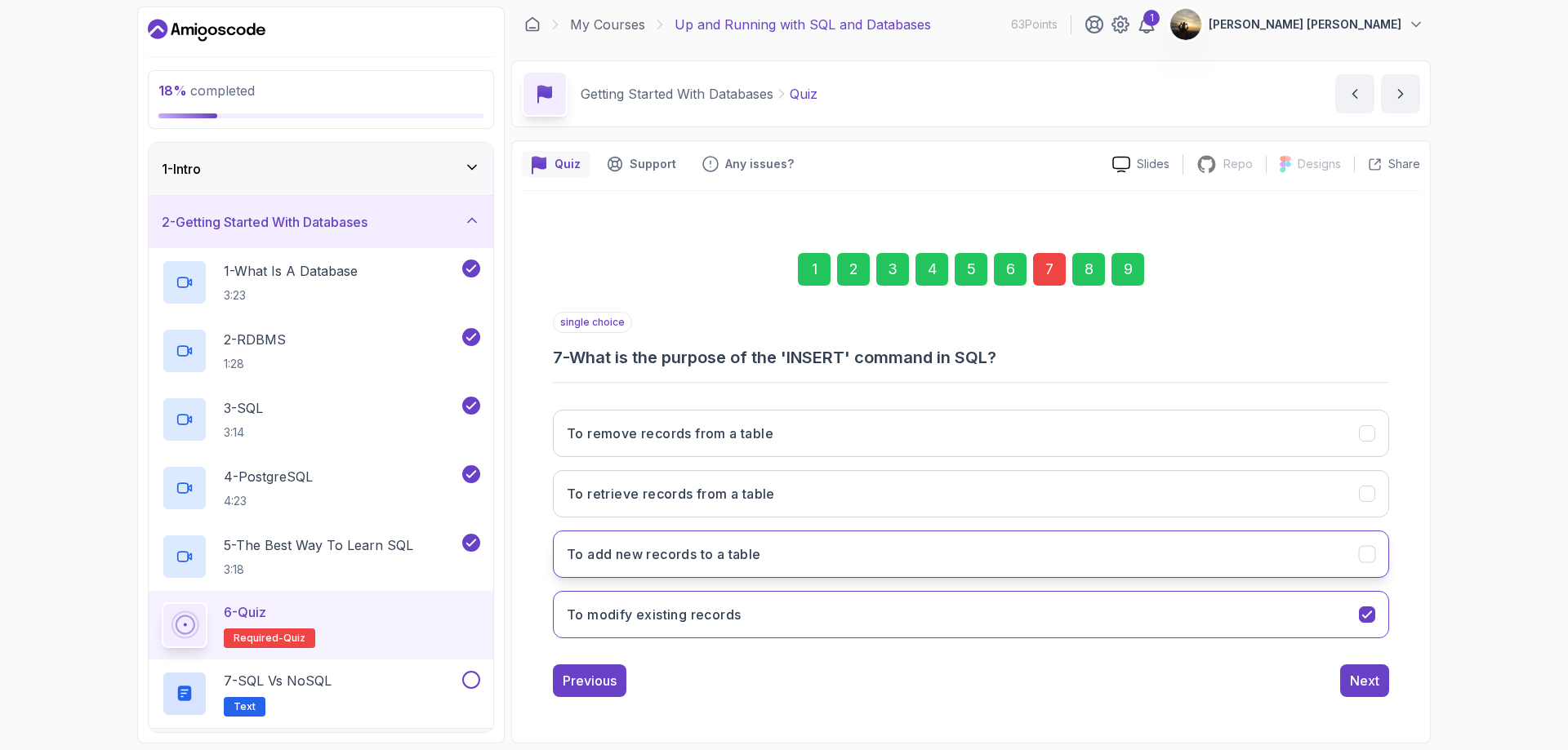
click at [768, 550] on button "To add new records to a table" at bounding box center [970, 555] width 836 height 48
click at [1370, 679] on div "Next" at bounding box center [1364, 680] width 30 height 20
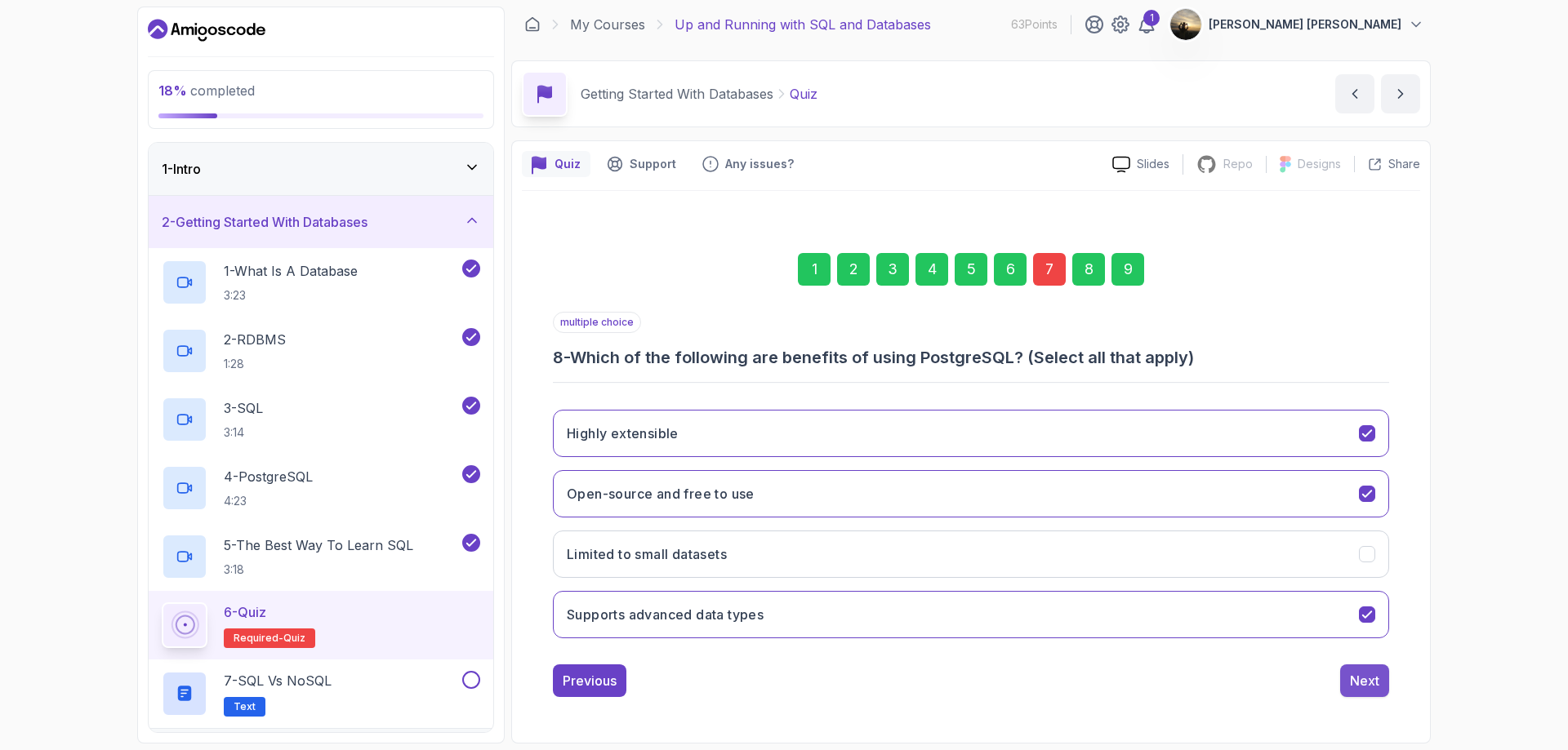
click at [1354, 670] on button "Next" at bounding box center [1364, 680] width 49 height 32
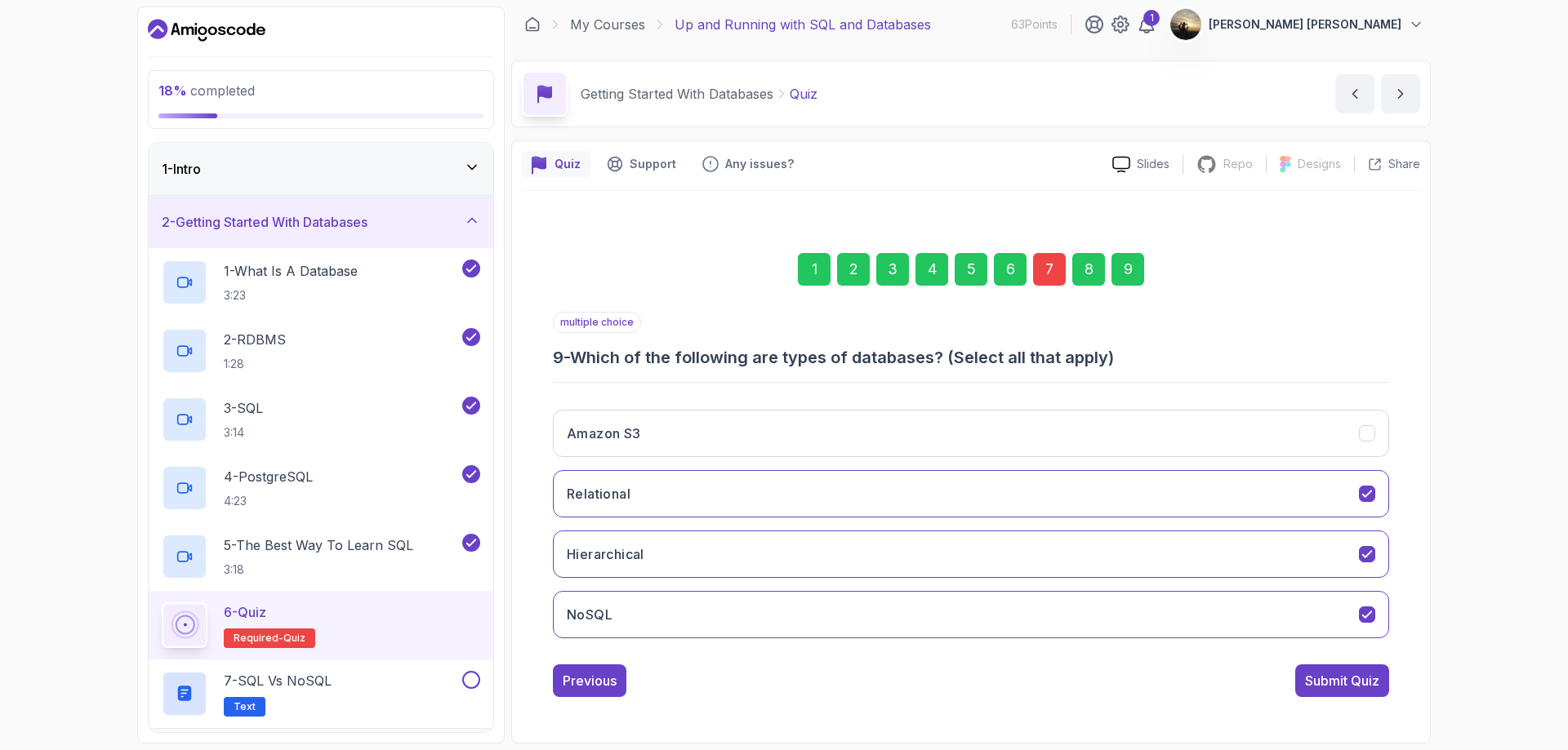
click at [1354, 670] on button "Submit Quiz" at bounding box center [1342, 680] width 94 height 32
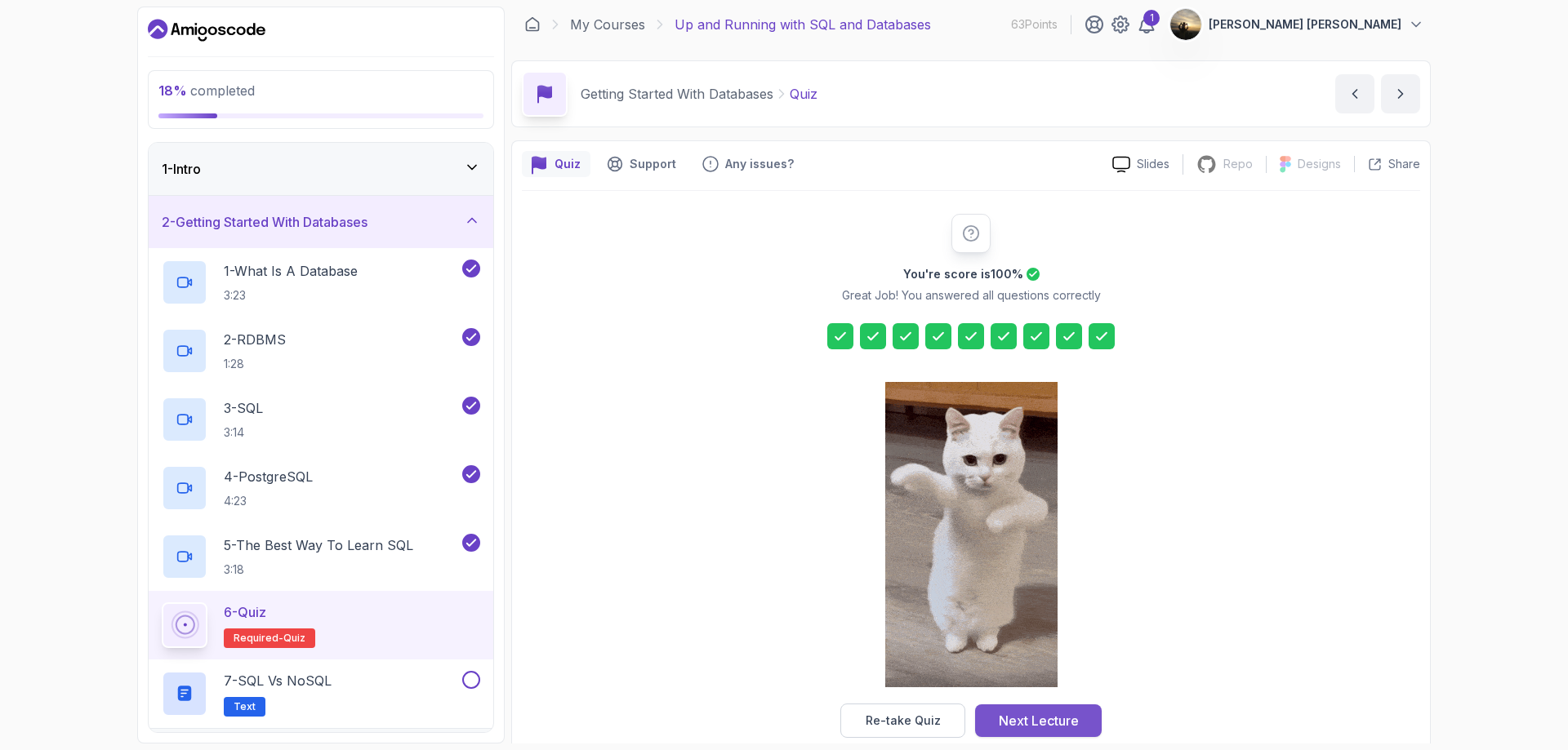
click at [1038, 720] on div "Next Lecture" at bounding box center [1039, 720] width 80 height 20
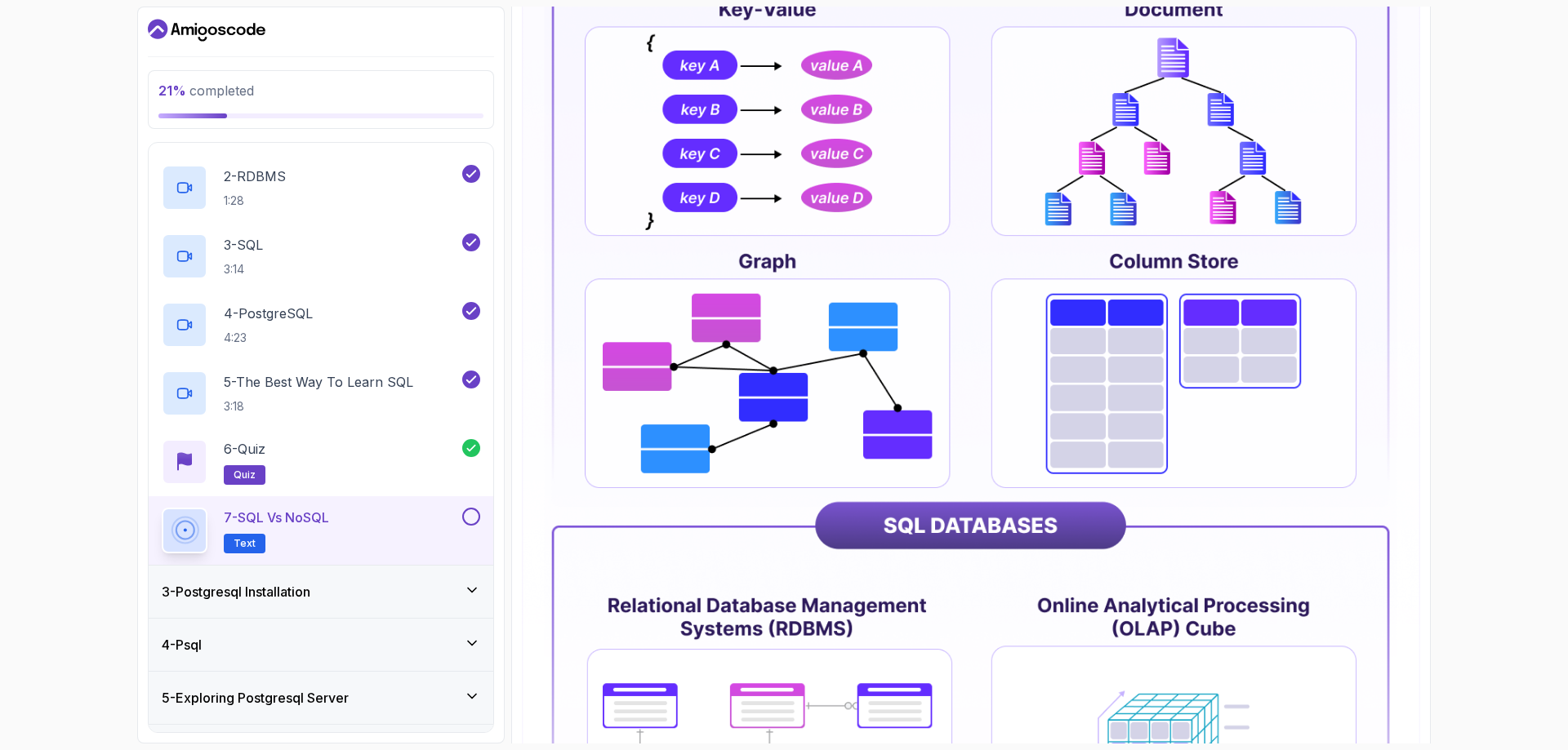
scroll to position [653, 0]
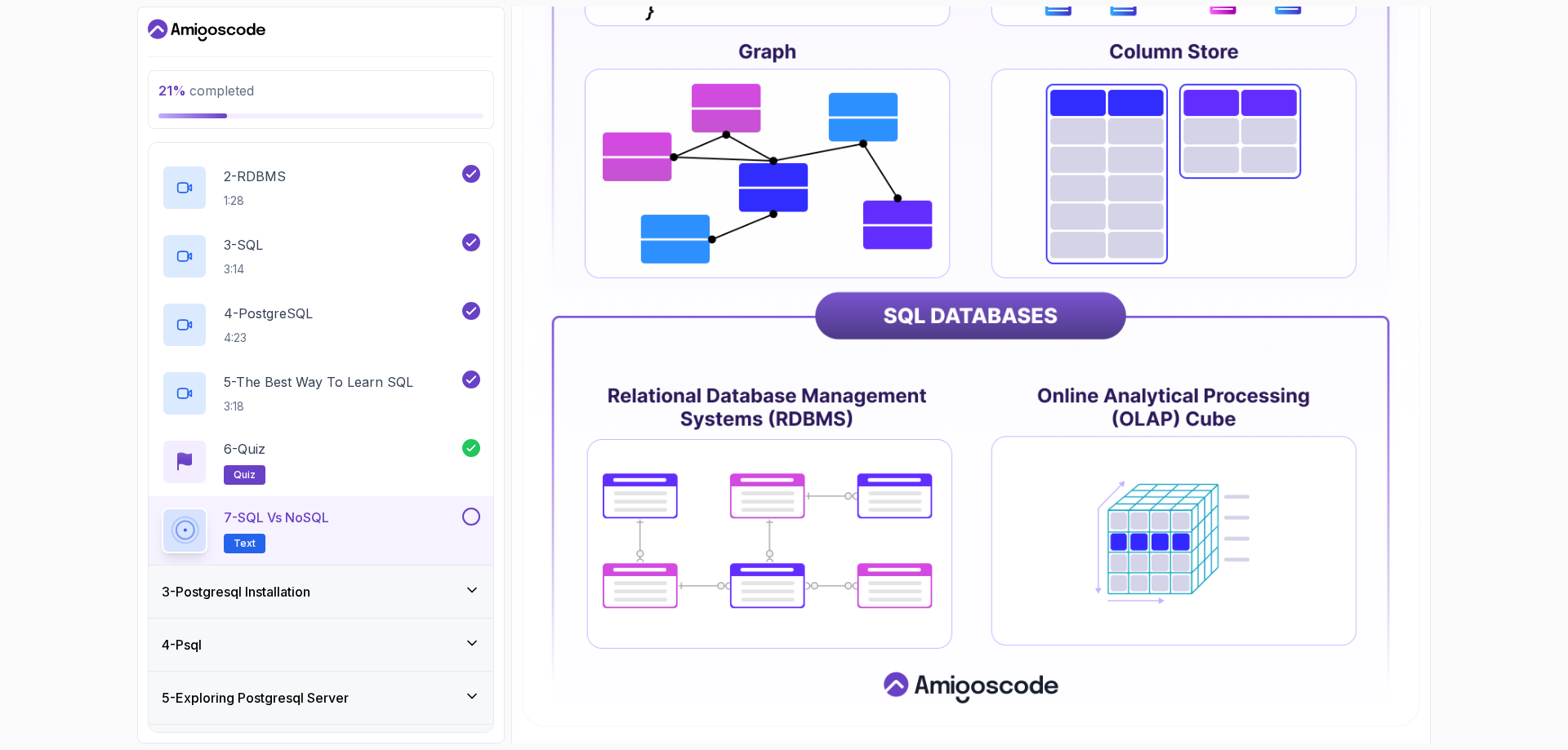
click at [1001, 391] on img at bounding box center [970, 172] width 898 height 1113
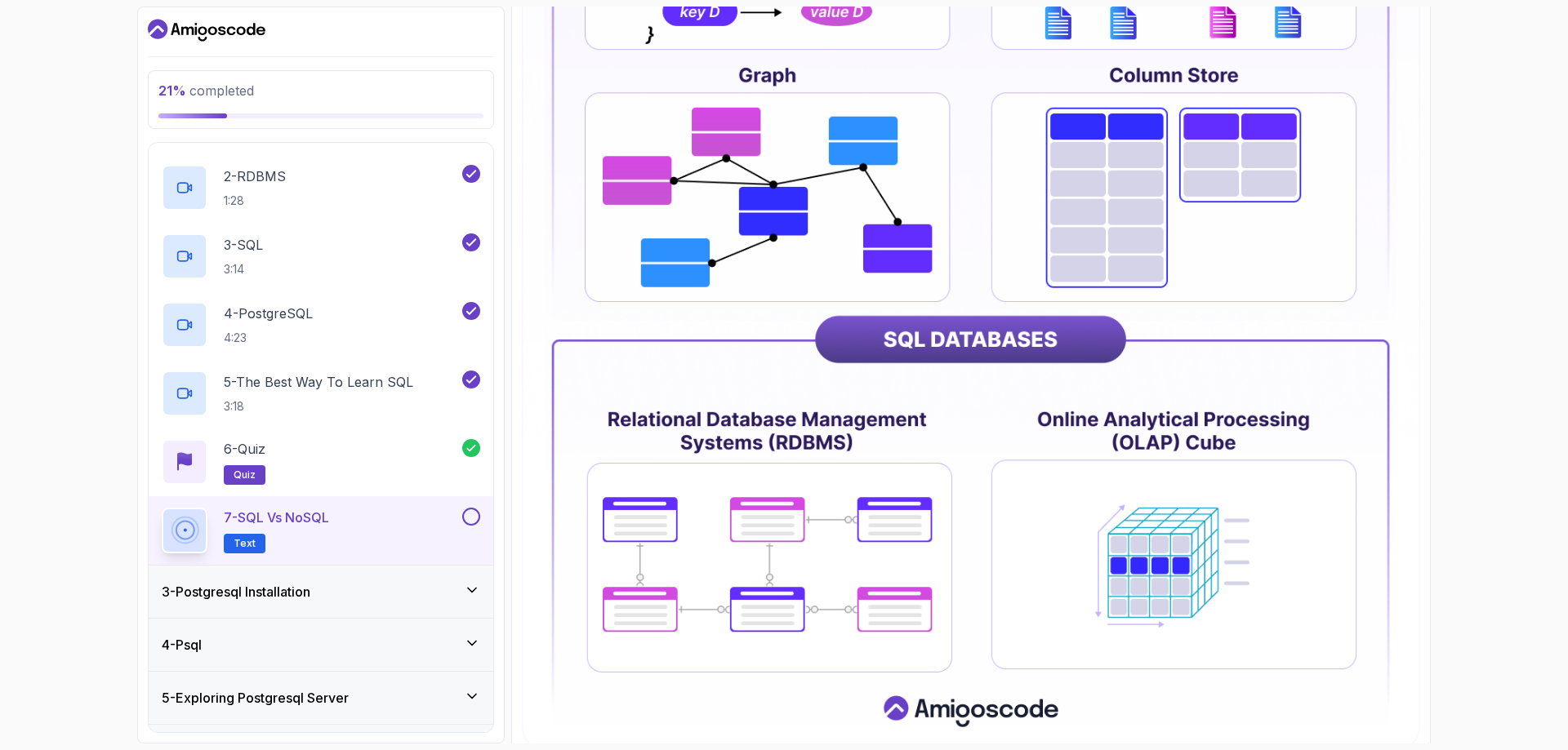
scroll to position [697, 0]
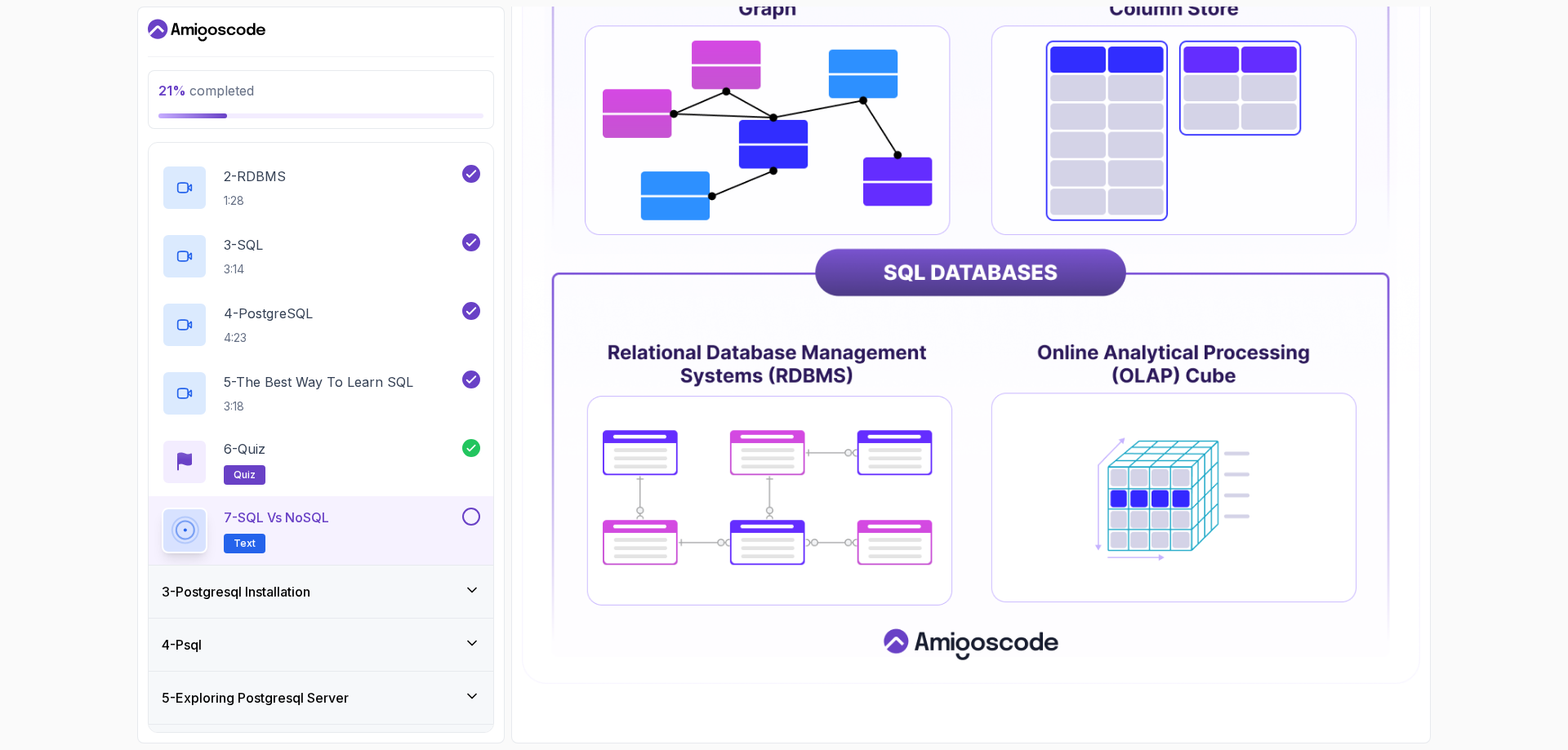
click at [472, 516] on button at bounding box center [471, 517] width 18 height 18
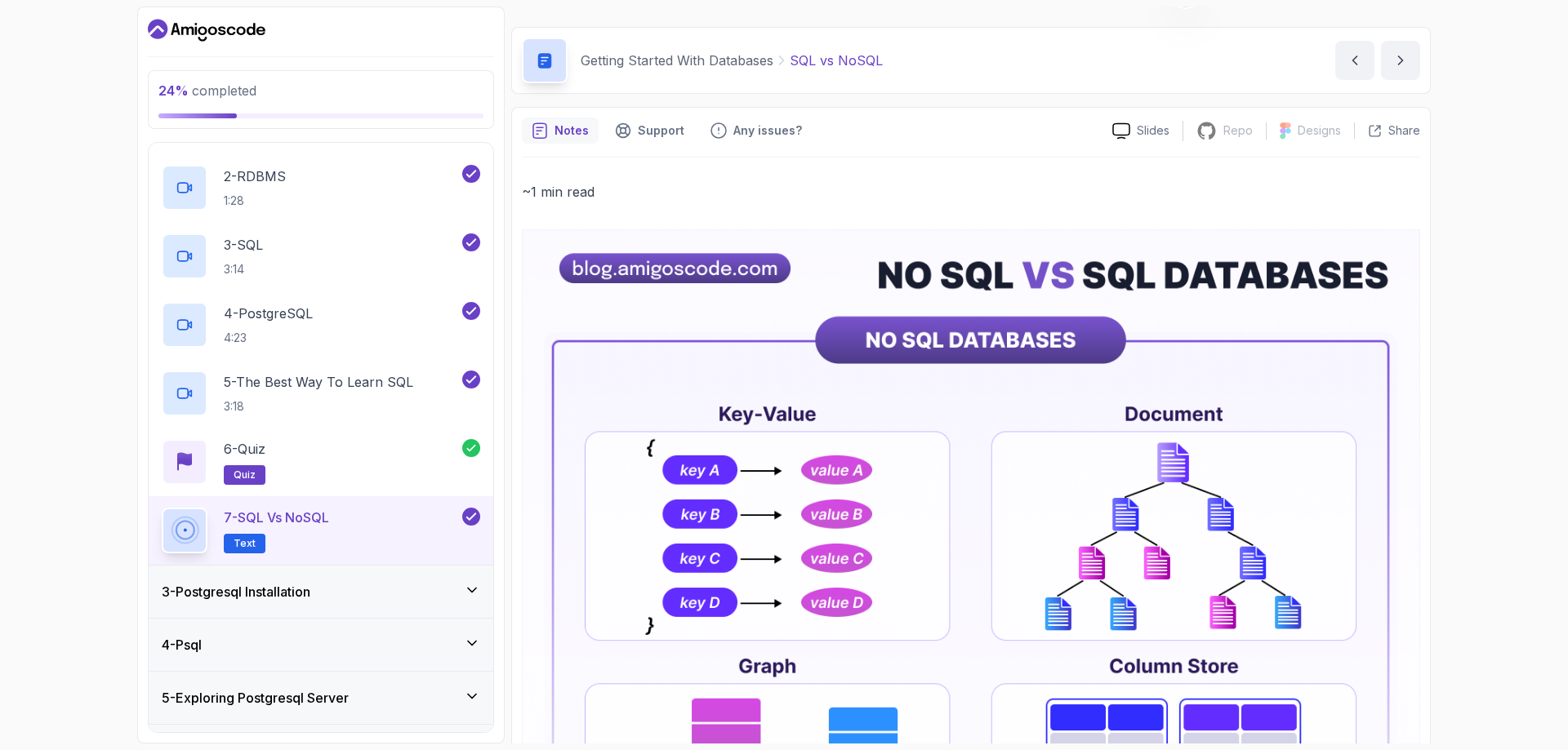
scroll to position [0, 0]
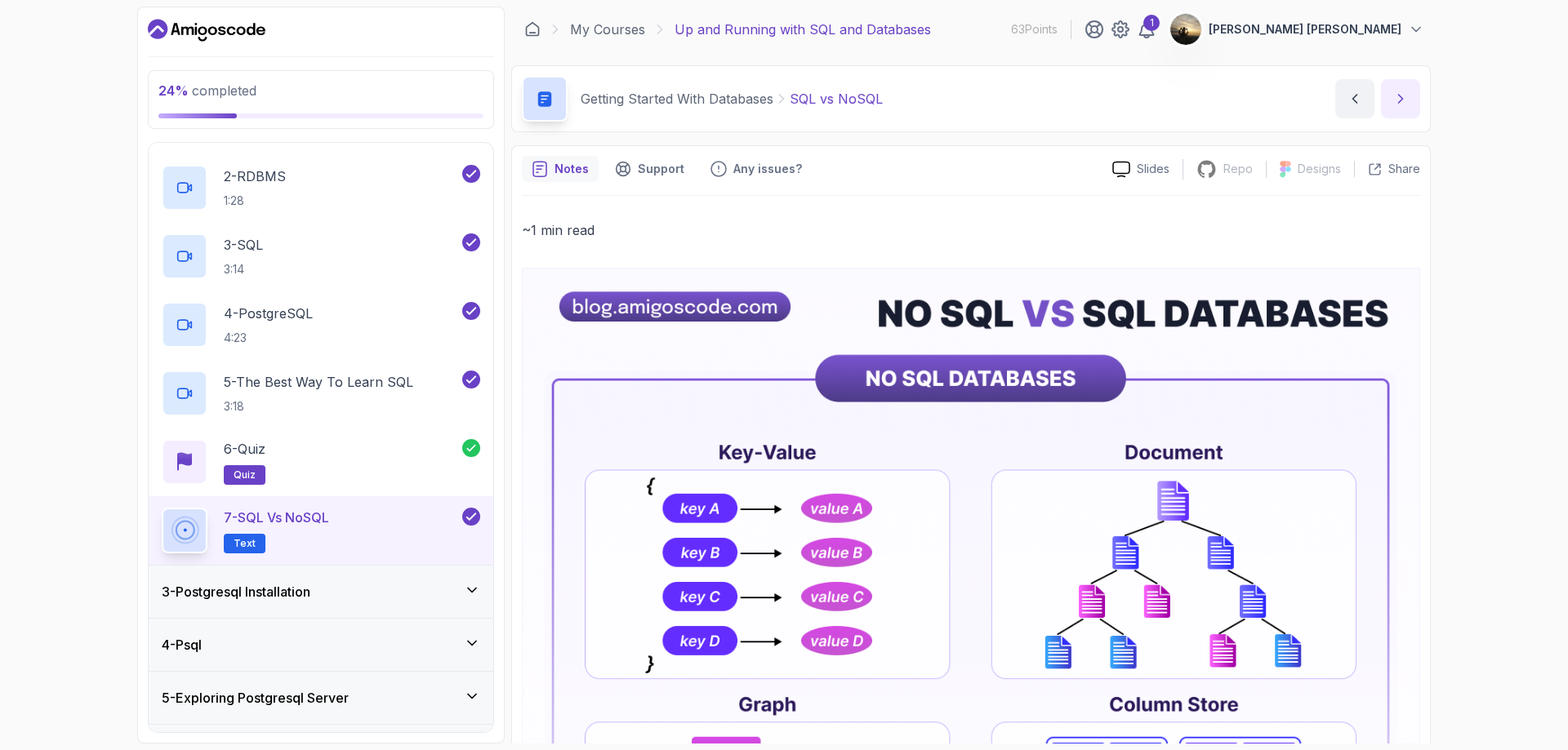
click at [1394, 100] on icon "next content" at bounding box center [1400, 98] width 16 height 16
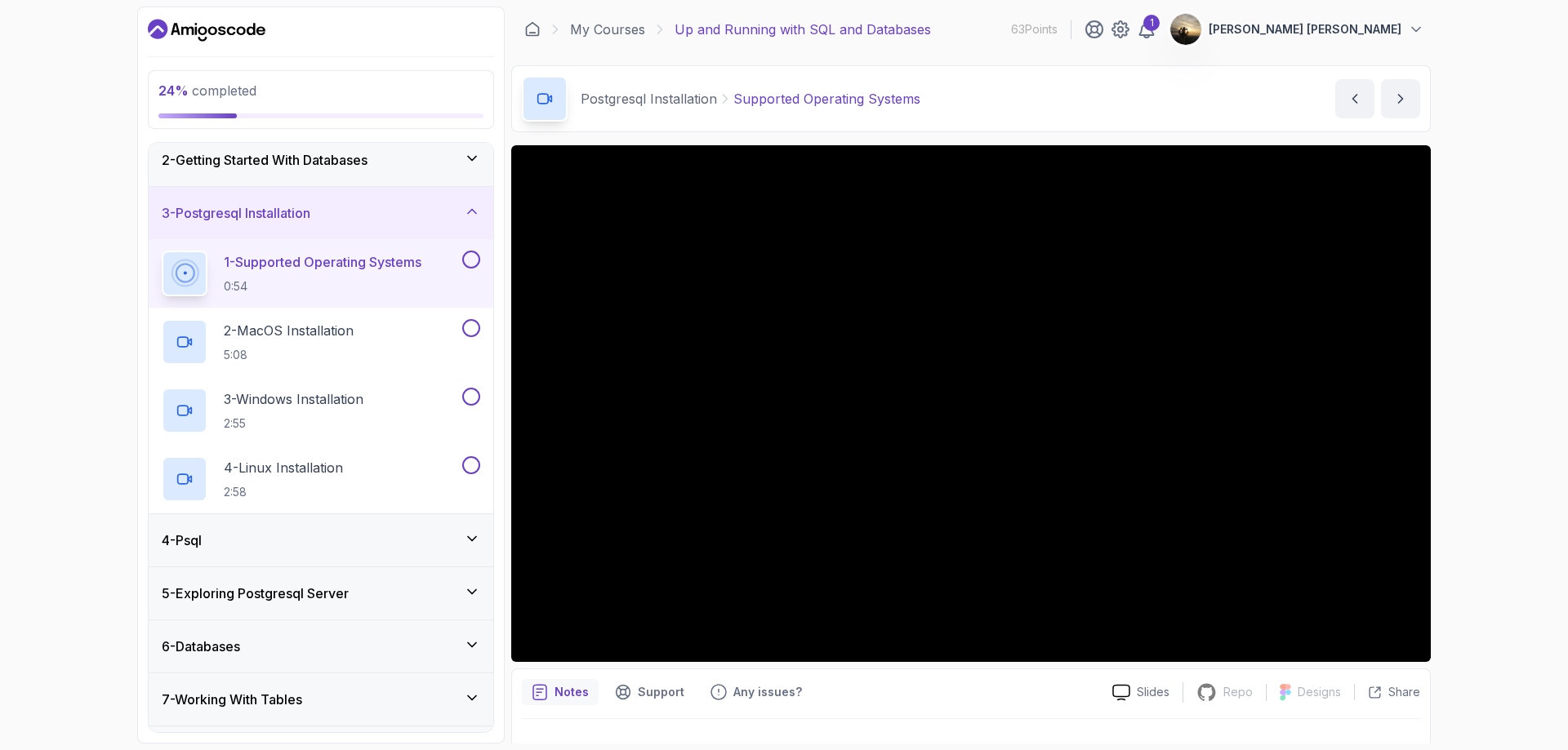
scroll to position [109, 0]
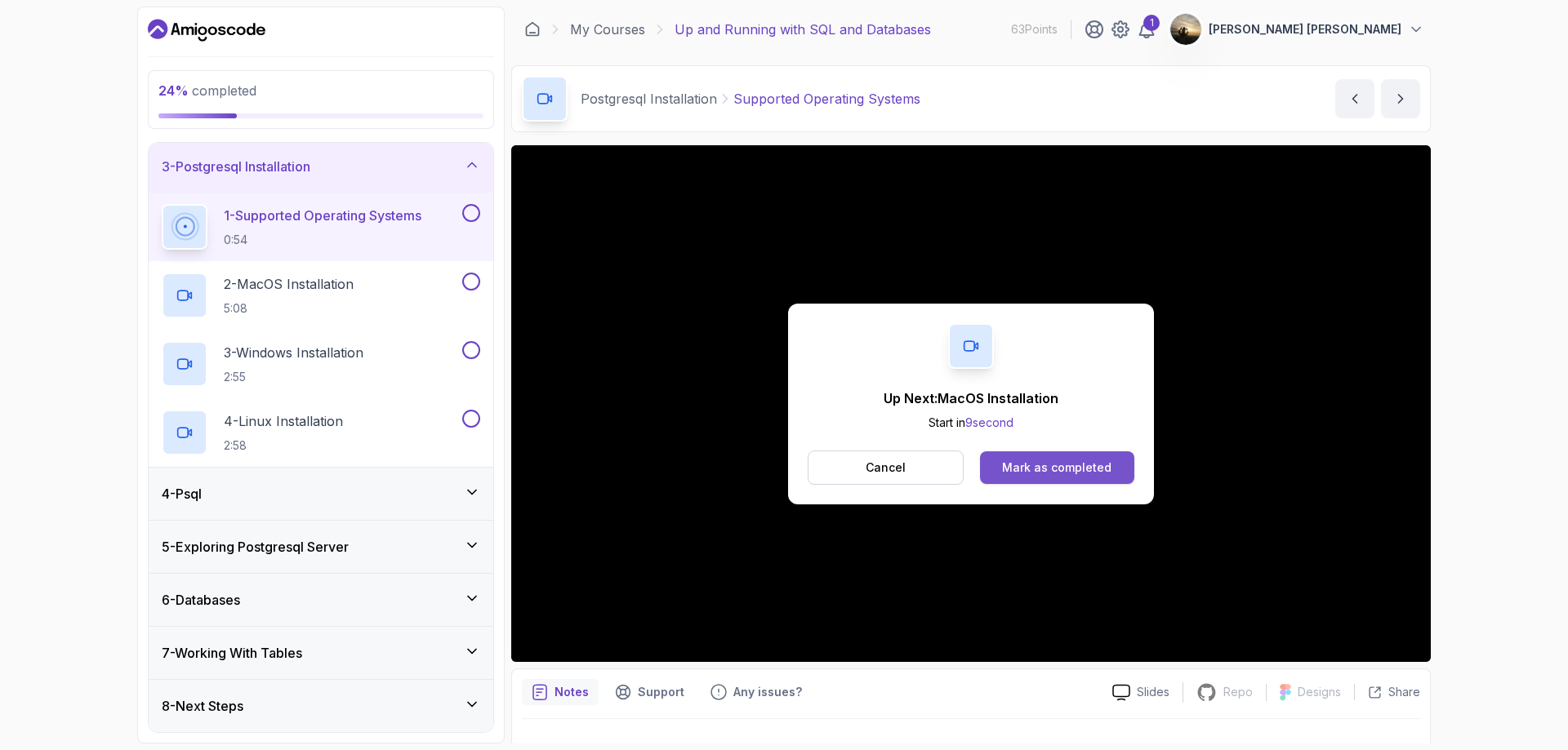
click at [1034, 459] on div "Mark as completed" at bounding box center [1056, 467] width 110 height 16
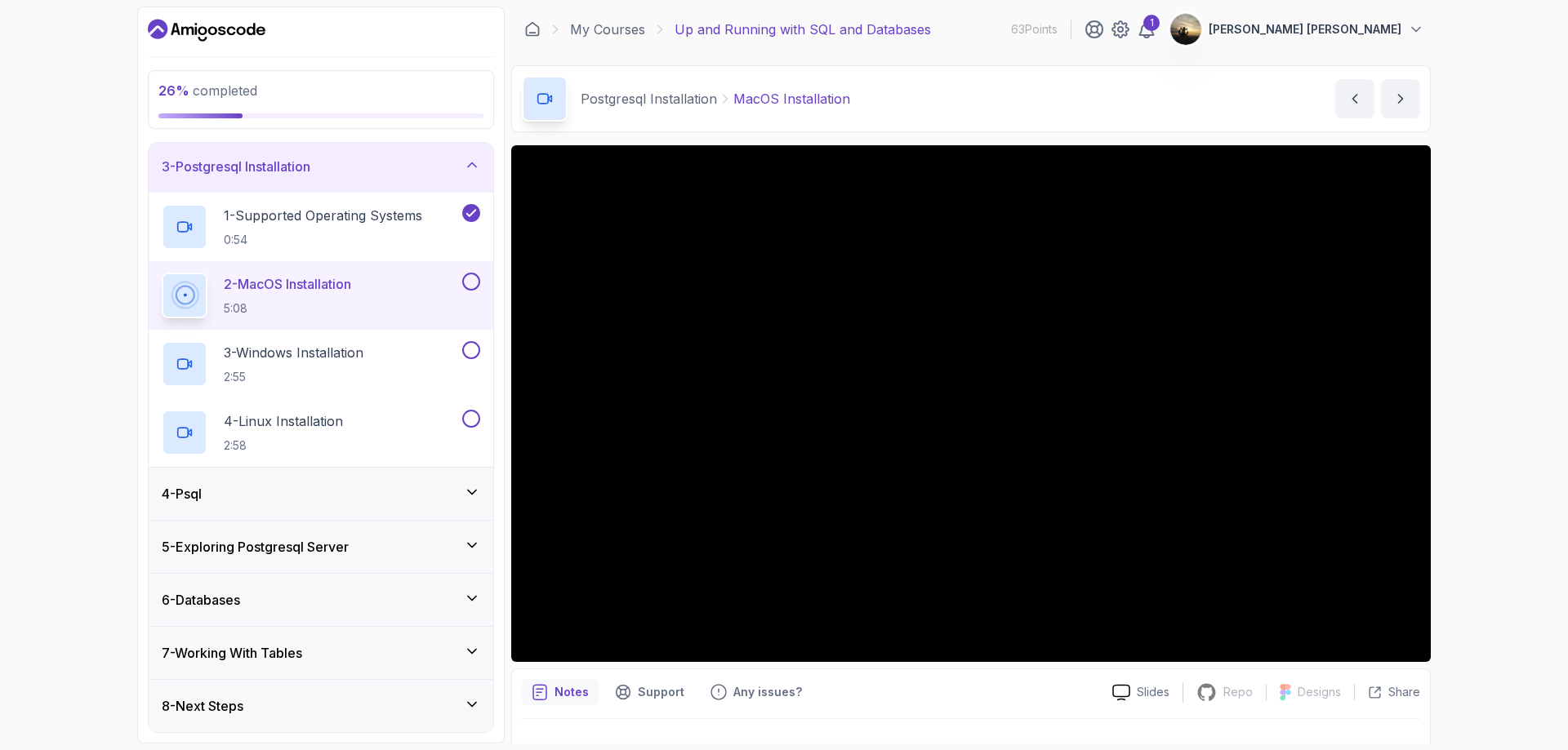
click at [466, 279] on button at bounding box center [471, 281] width 18 height 18
click at [328, 351] on p "3 - Windows Installation" at bounding box center [294, 353] width 139 height 20
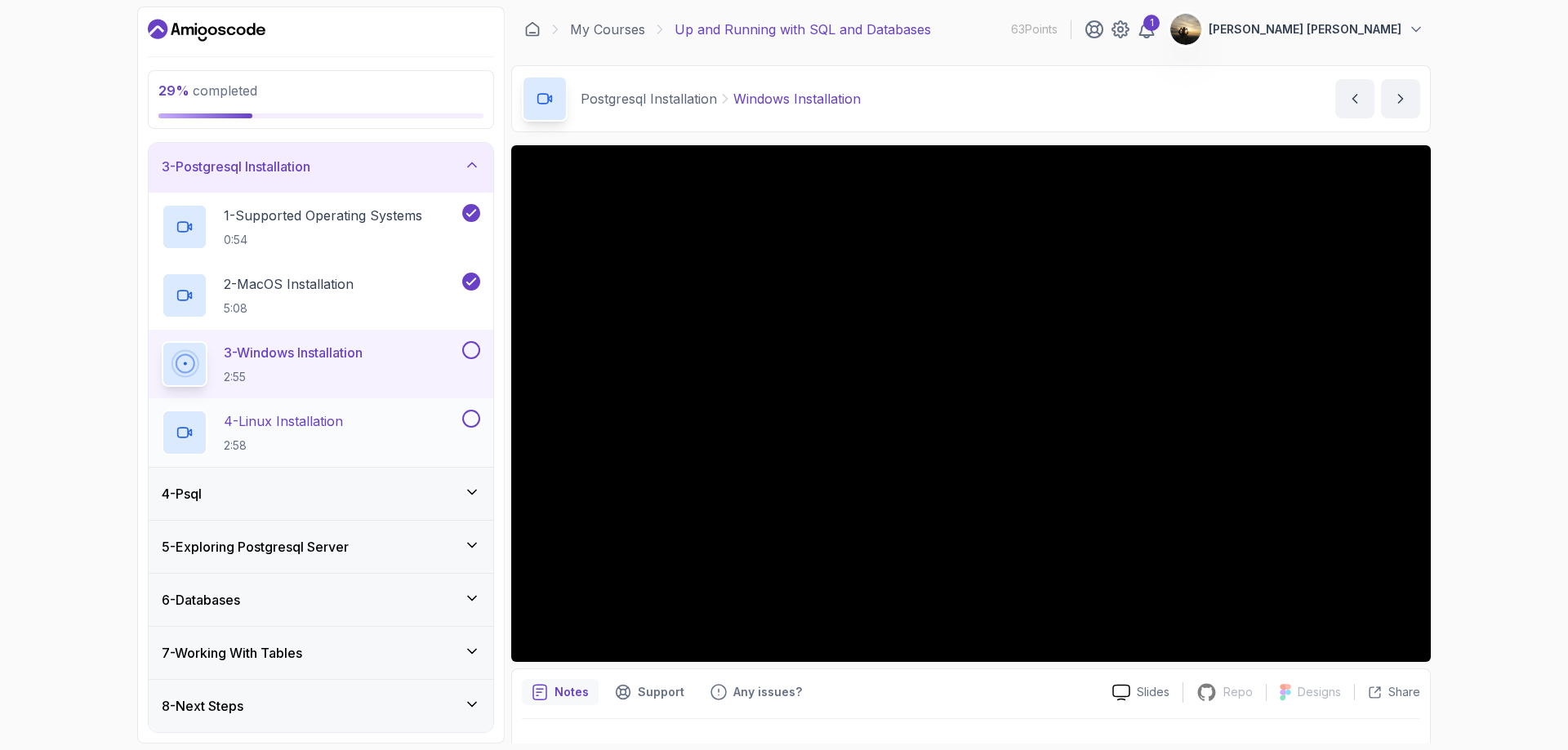
click at [476, 426] on button at bounding box center [471, 418] width 18 height 18
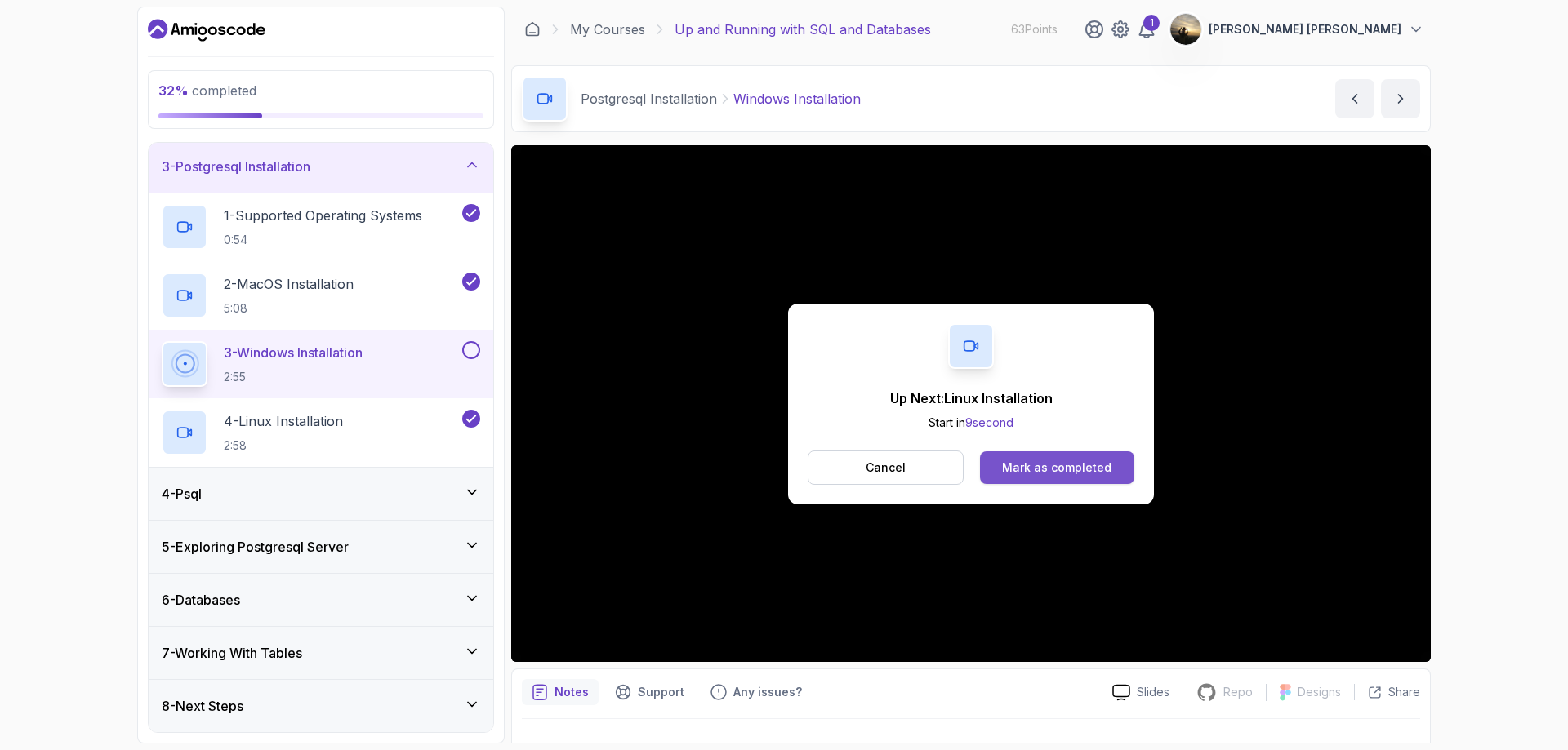
click at [1037, 456] on button "Mark as completed" at bounding box center [1057, 468] width 154 height 32
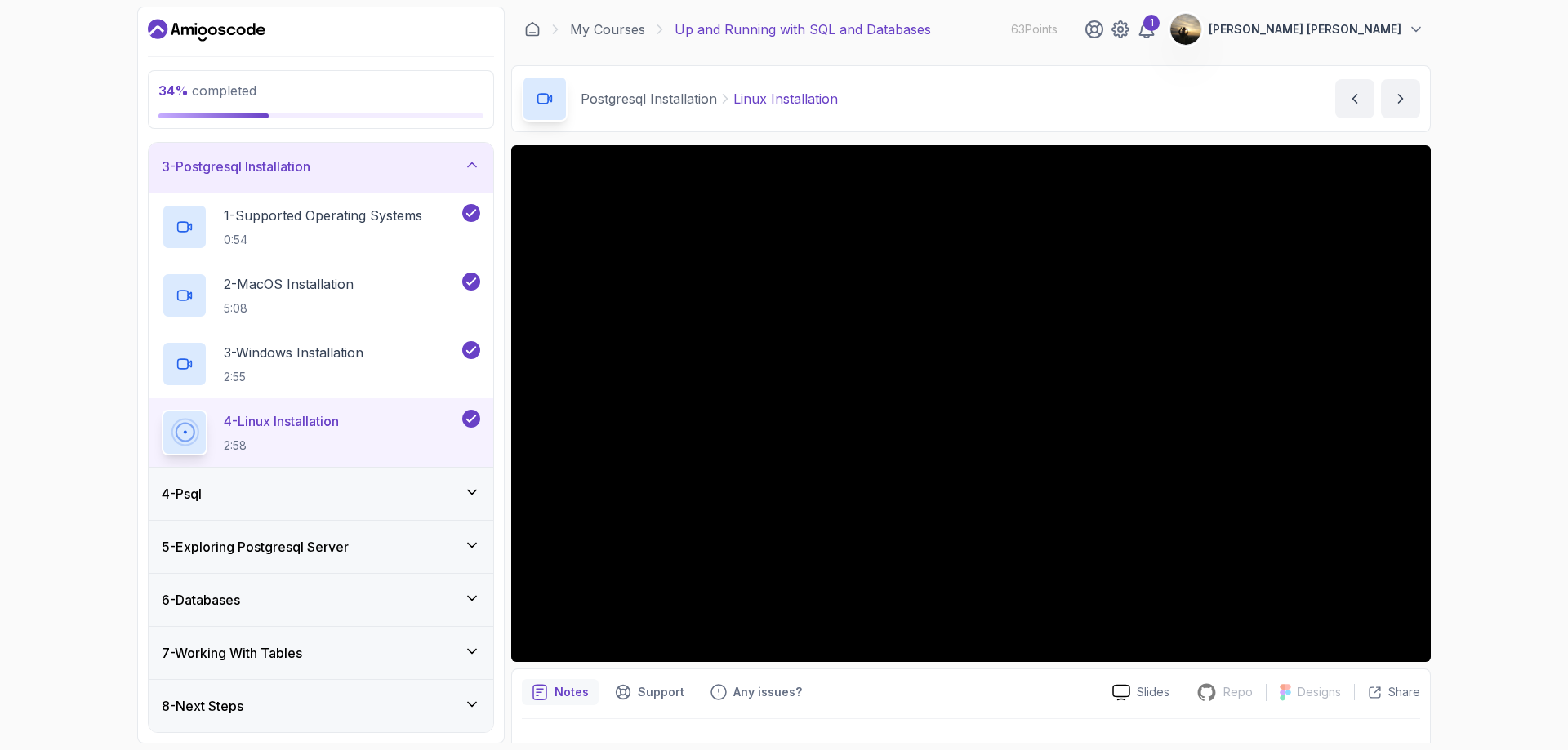
click at [288, 481] on div "4 - Psql" at bounding box center [321, 494] width 345 height 52
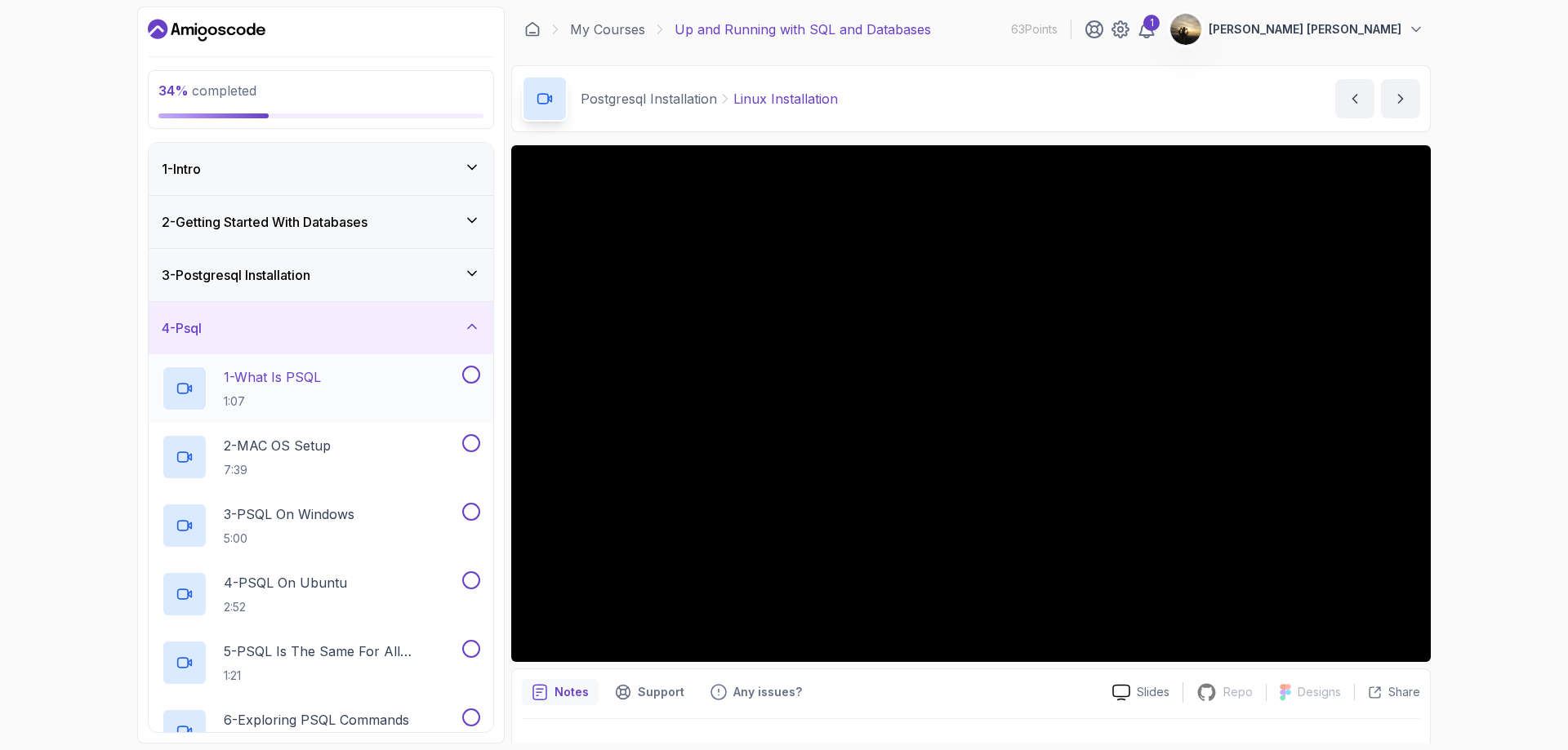
click at [294, 399] on p "1:07" at bounding box center [273, 401] width 97 height 16
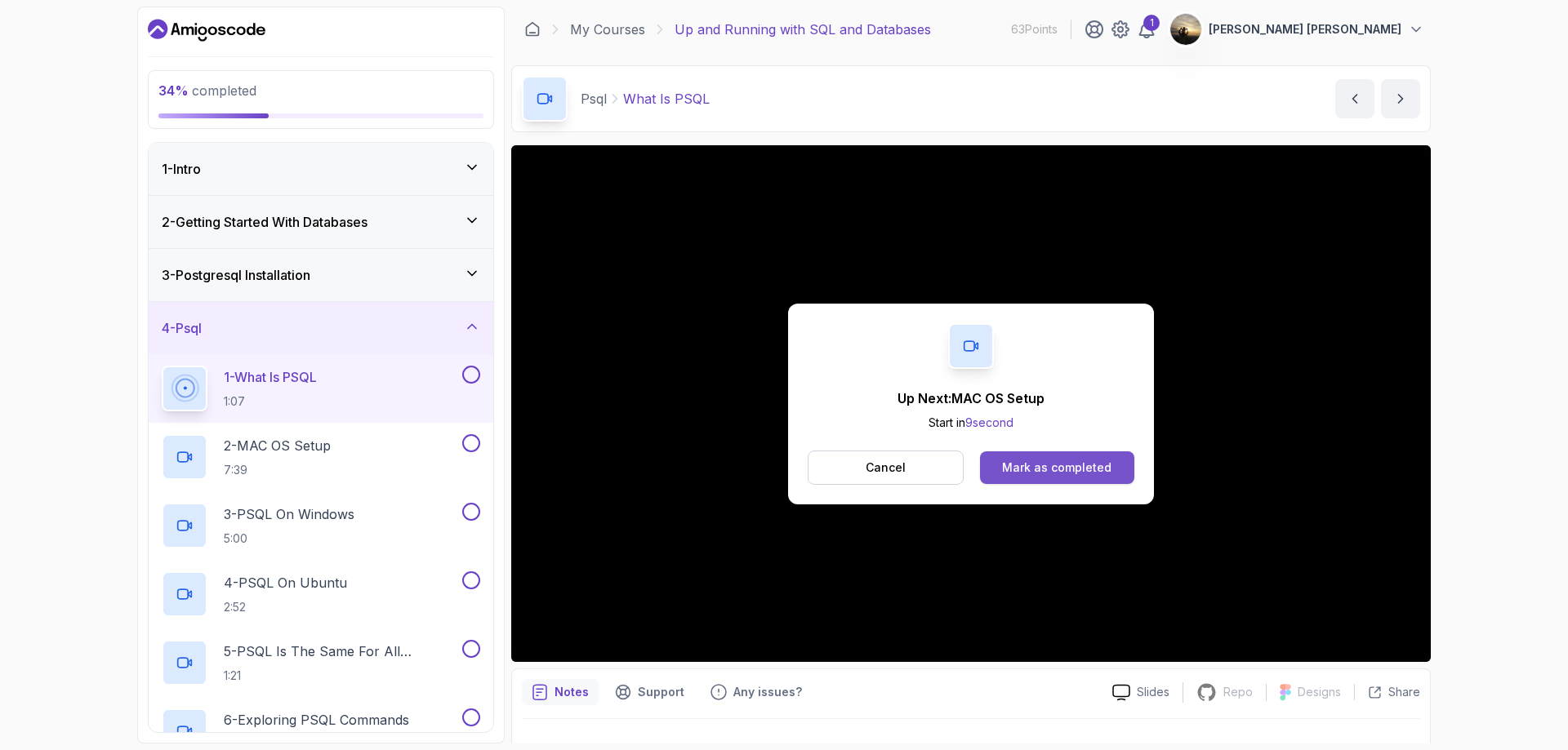
click at [1006, 453] on button "Mark as completed" at bounding box center [1057, 468] width 154 height 32
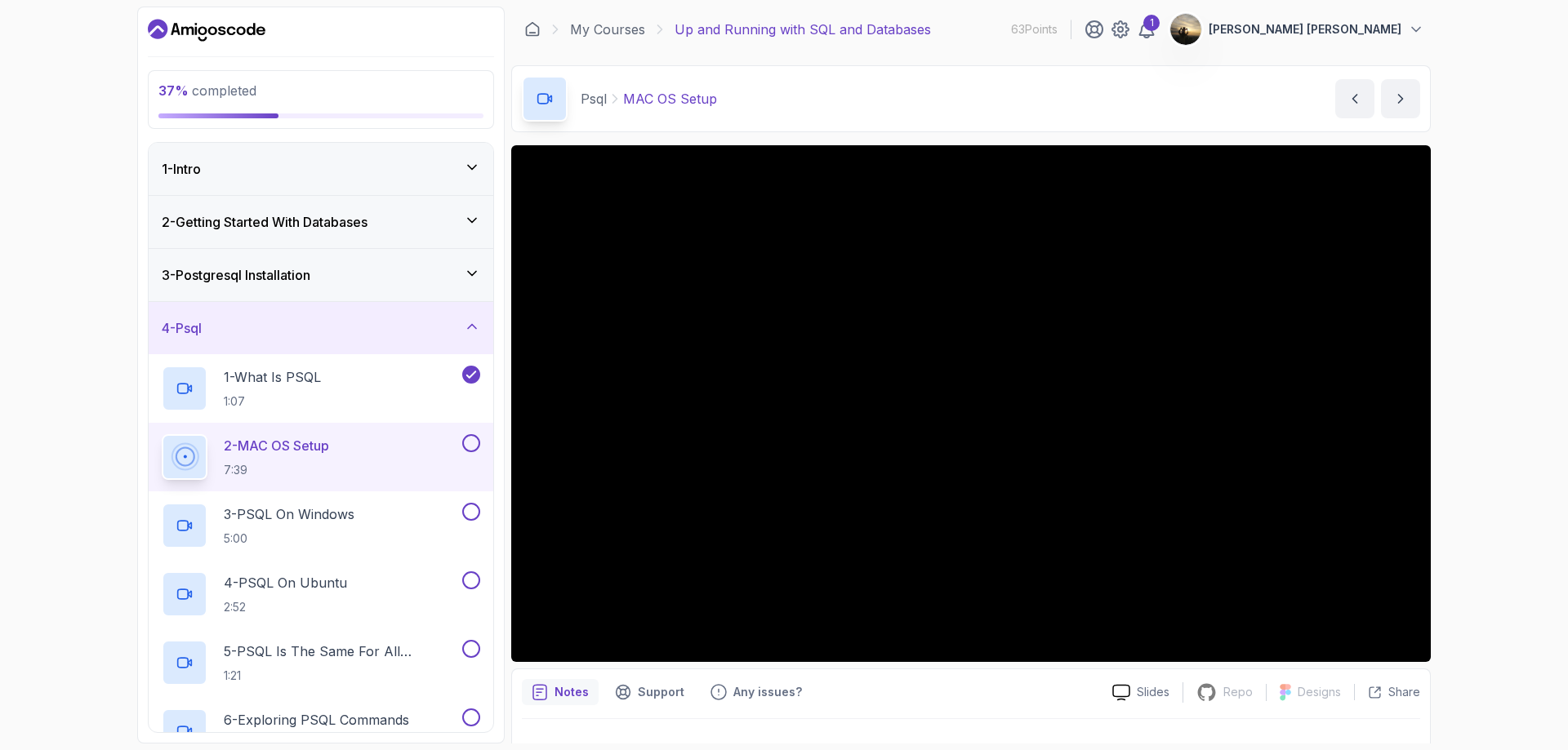
click at [471, 441] on button at bounding box center [471, 443] width 18 height 18
click at [446, 504] on div "3 - PSQL On Windows 5:00" at bounding box center [311, 526] width 297 height 46
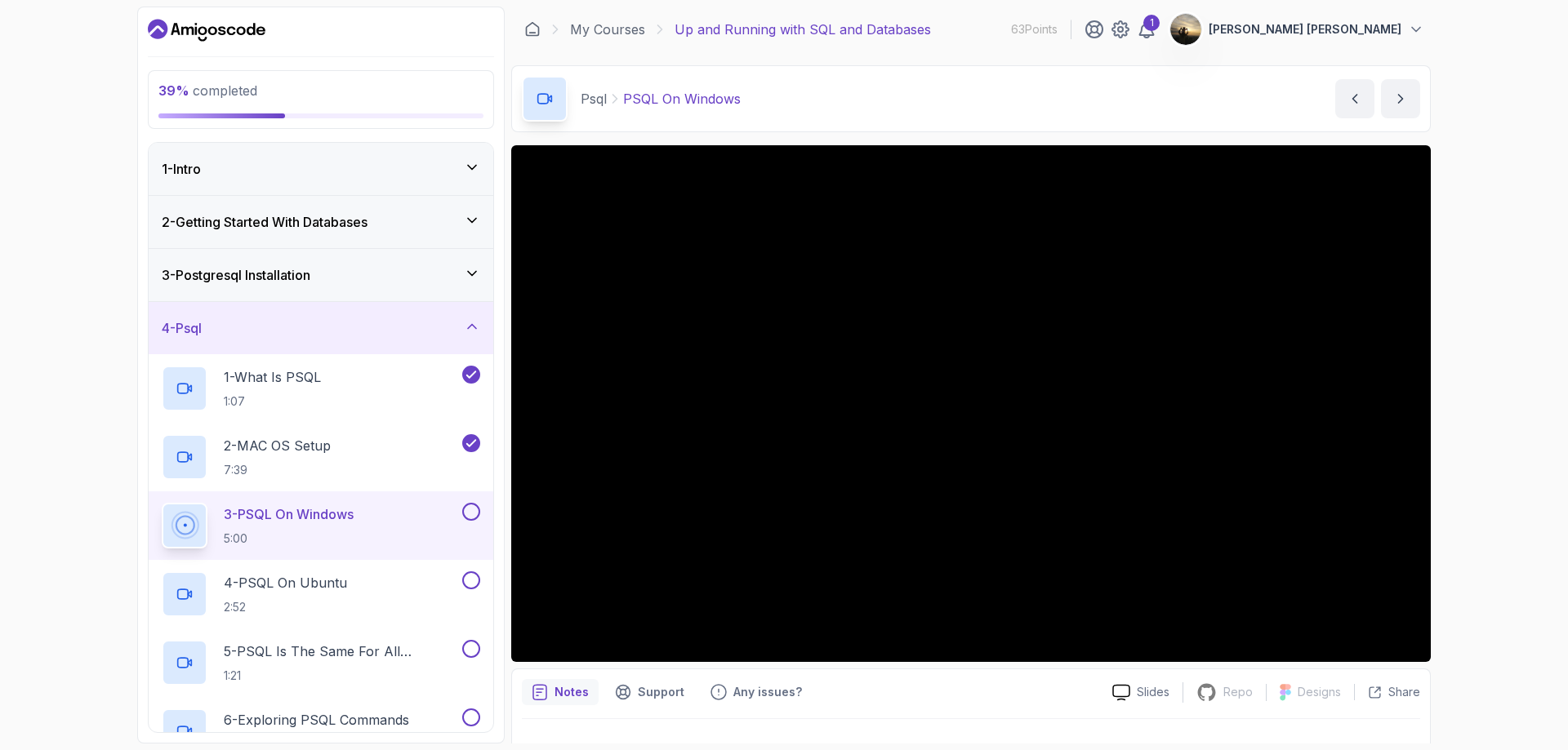
scroll to position [31, 0]
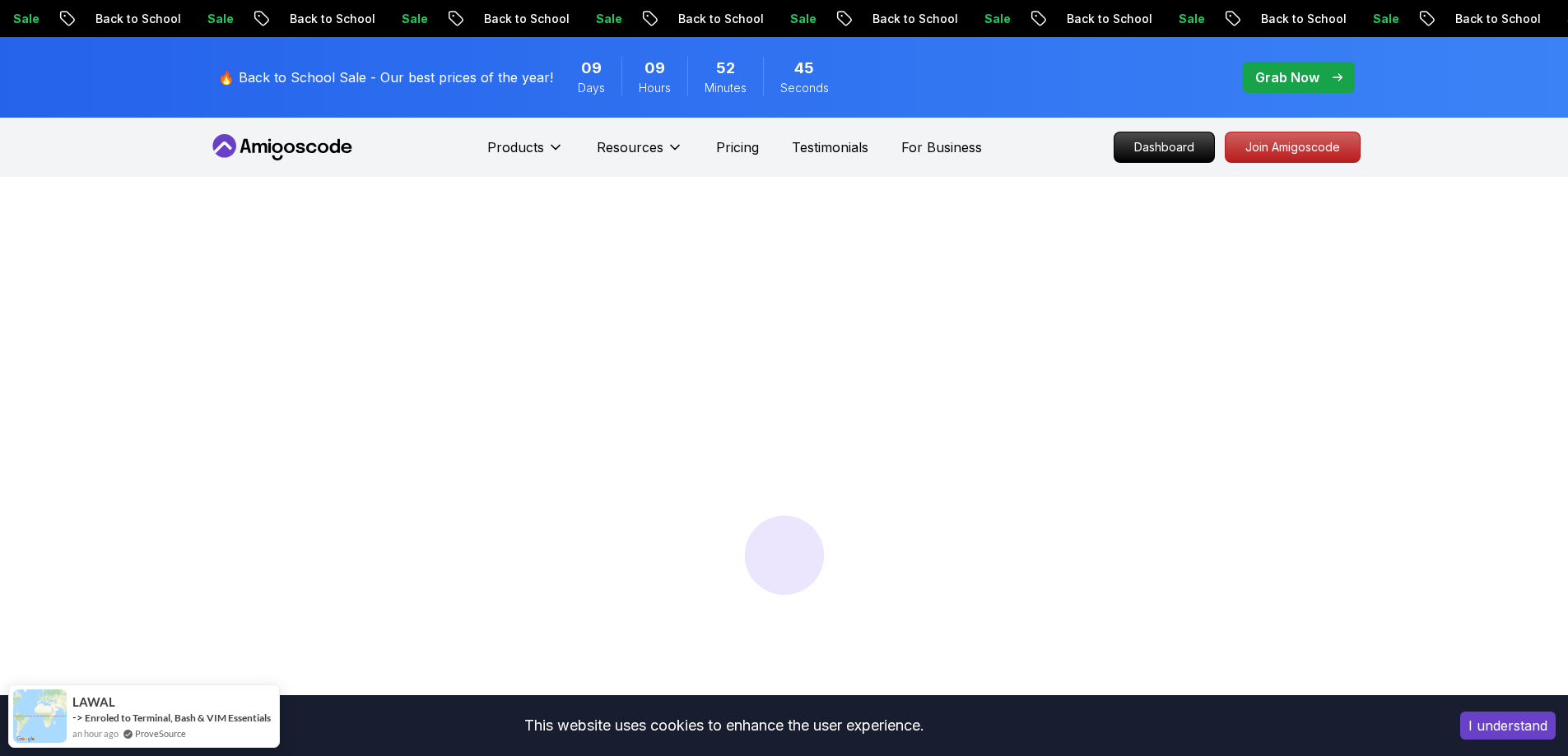
click at [1516, 730] on button "I understand" at bounding box center [1507, 725] width 95 height 28
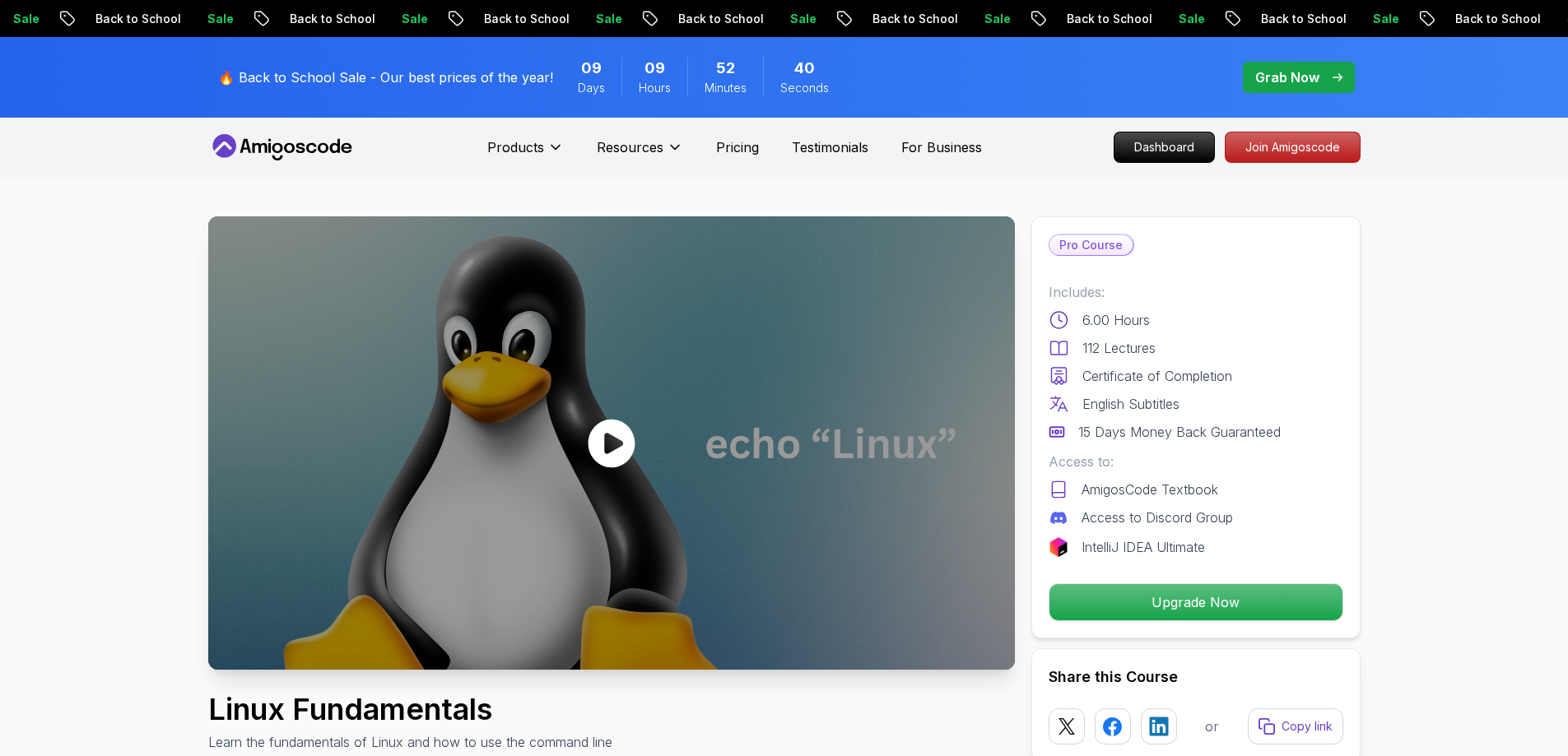
click at [619, 446] on icon at bounding box center [611, 443] width 49 height 49
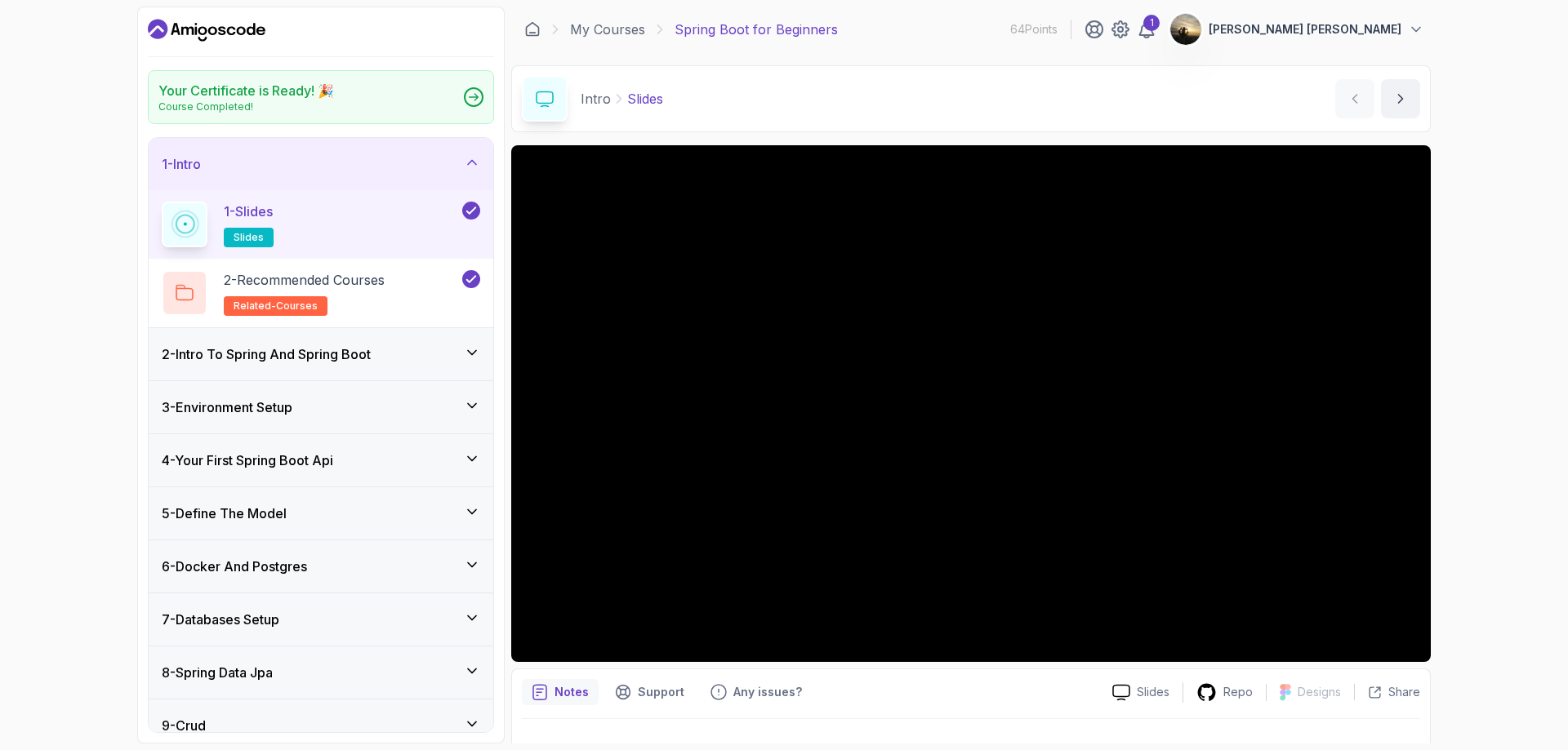
click at [396, 350] on div "2 - Intro To Spring And Spring Boot" at bounding box center [321, 355] width 318 height 20
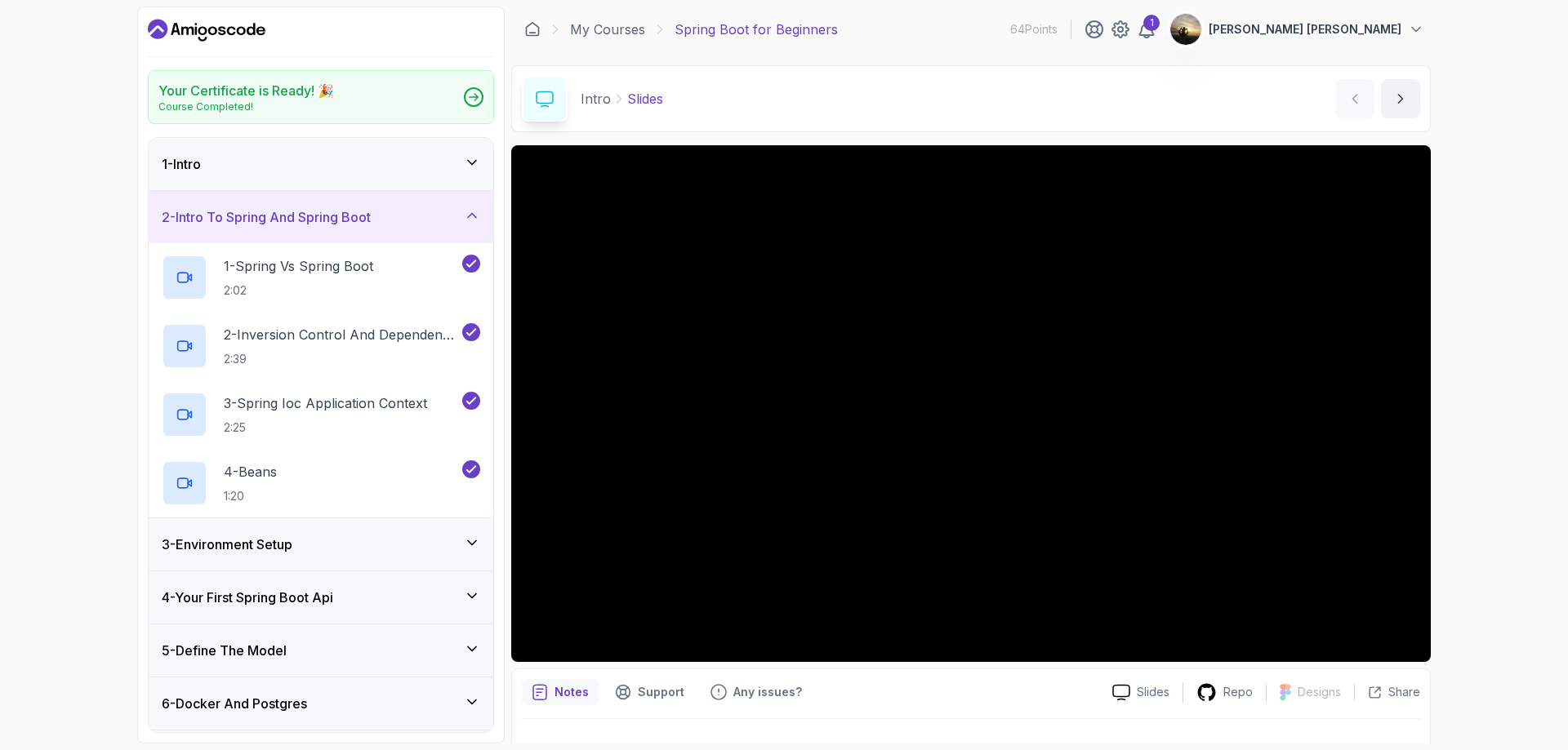
click at [415, 162] on div "1 - Intro" at bounding box center [321, 164] width 318 height 20
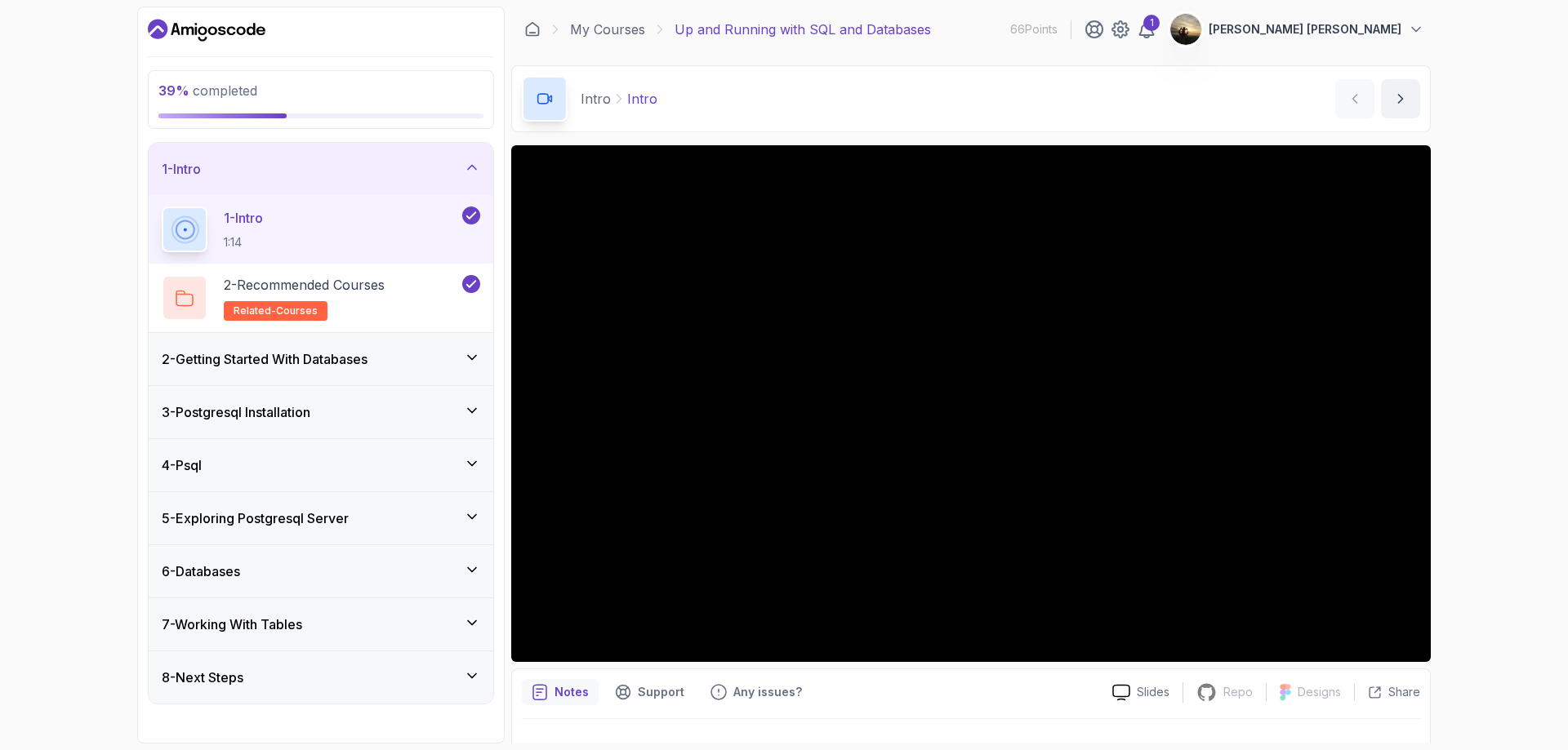
click at [312, 463] on div "4 - Psql" at bounding box center [321, 465] width 318 height 20
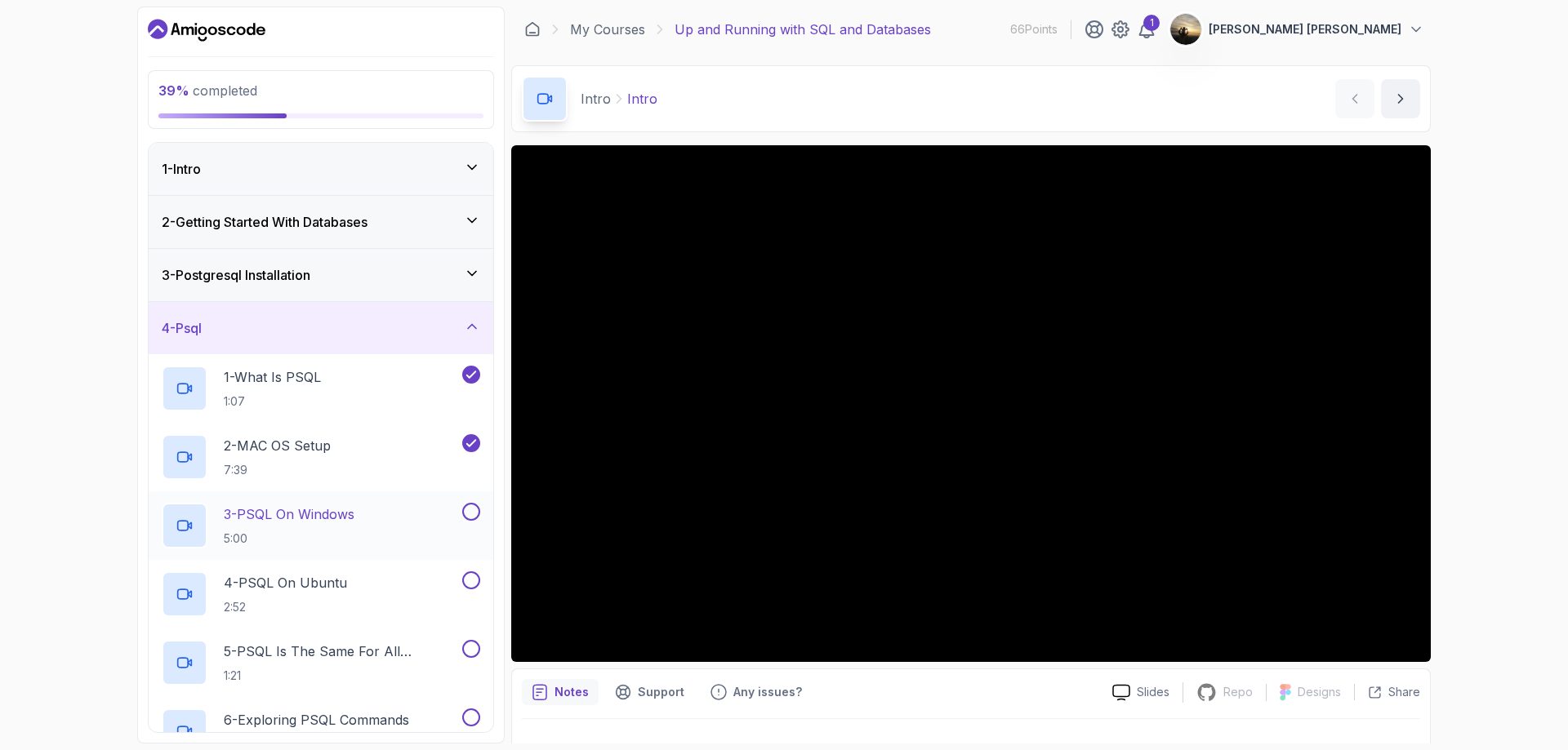
drag, startPoint x: 353, startPoint y: 497, endPoint x: 351, endPoint y: 508, distance: 11.2
click at [353, 497] on div "3 - PSQL On Windows 5:00" at bounding box center [321, 526] width 345 height 69
click at [351, 508] on p "3 - PSQL On Windows" at bounding box center [289, 514] width 131 height 20
click at [339, 393] on div "1 - What Is PSQL 1:07" at bounding box center [311, 389] width 297 height 46
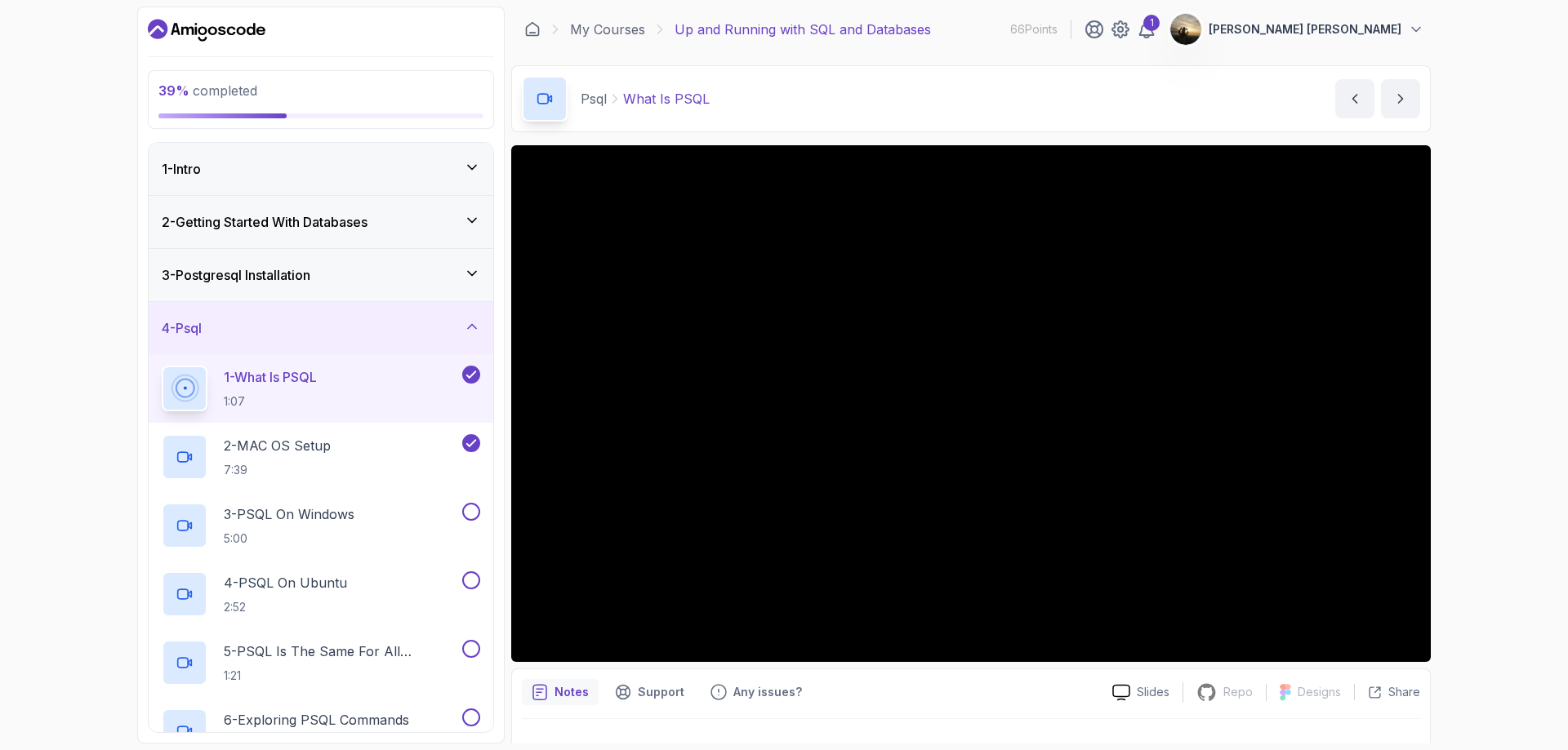
click at [370, 278] on div "3 - Postgresql Installation" at bounding box center [321, 274] width 318 height 20
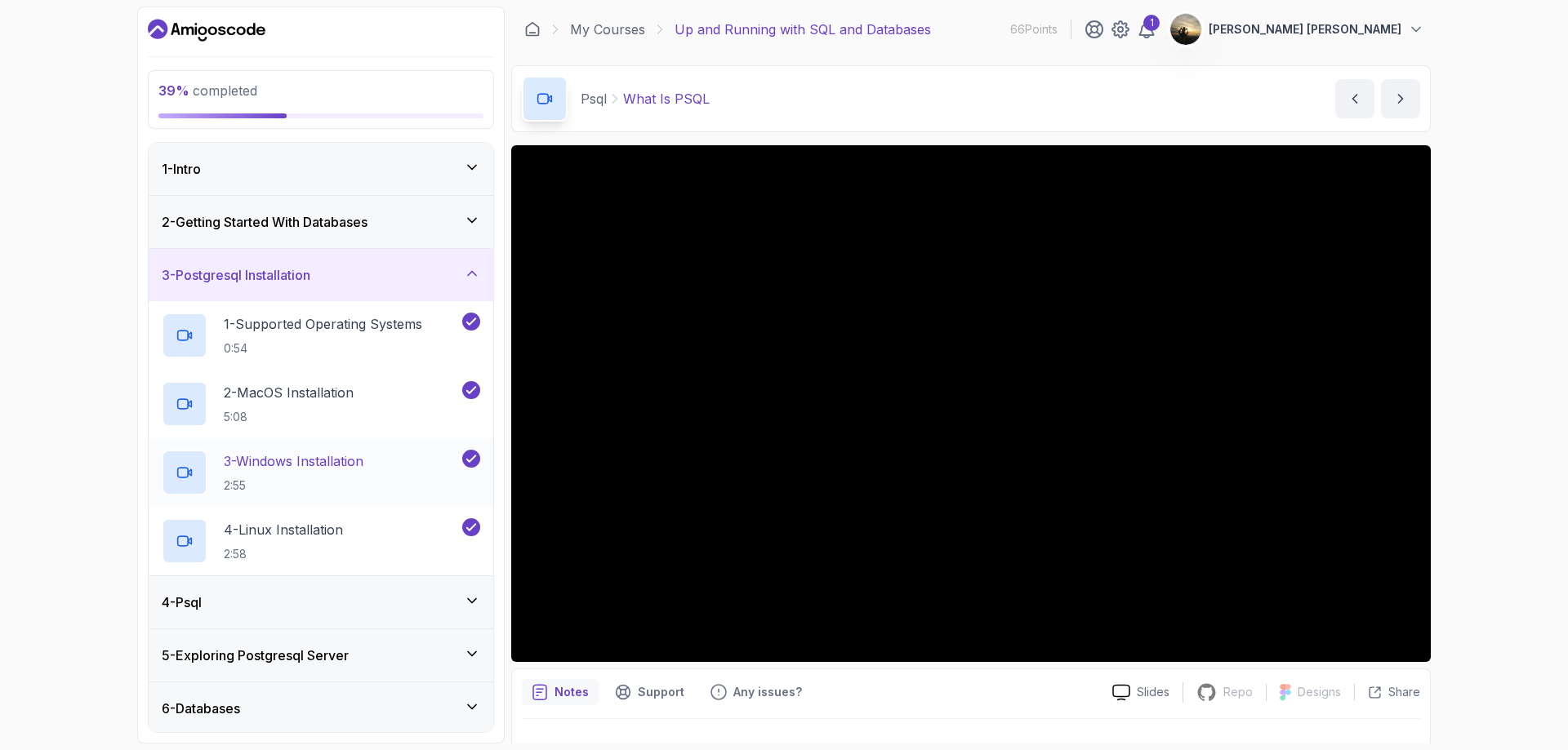
click at [404, 463] on div "3 - Windows Installation 2:55" at bounding box center [311, 473] width 297 height 46
